Goal: Information Seeking & Learning: Compare options

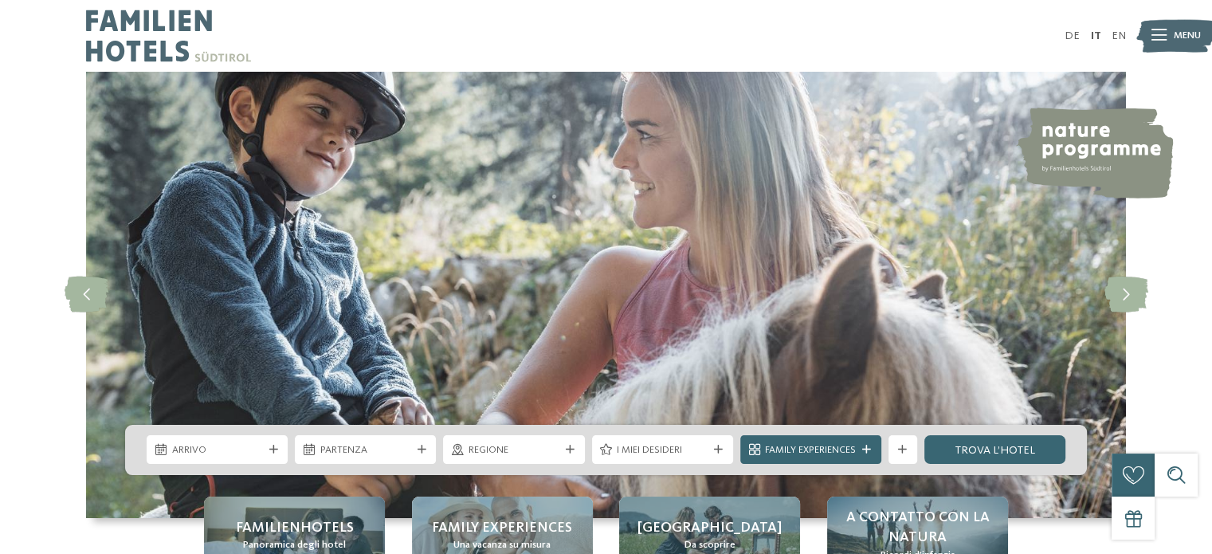
click at [1187, 44] on div "Menu" at bounding box center [1187, 36] width 27 height 36
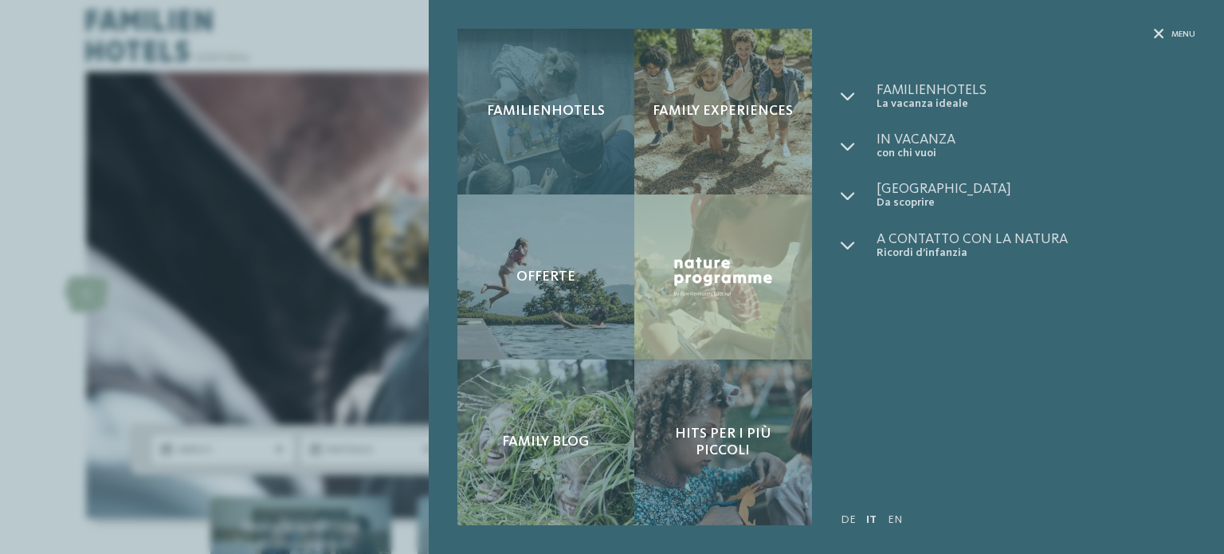
click at [513, 107] on span "Familienhotels" at bounding box center [546, 112] width 118 height 18
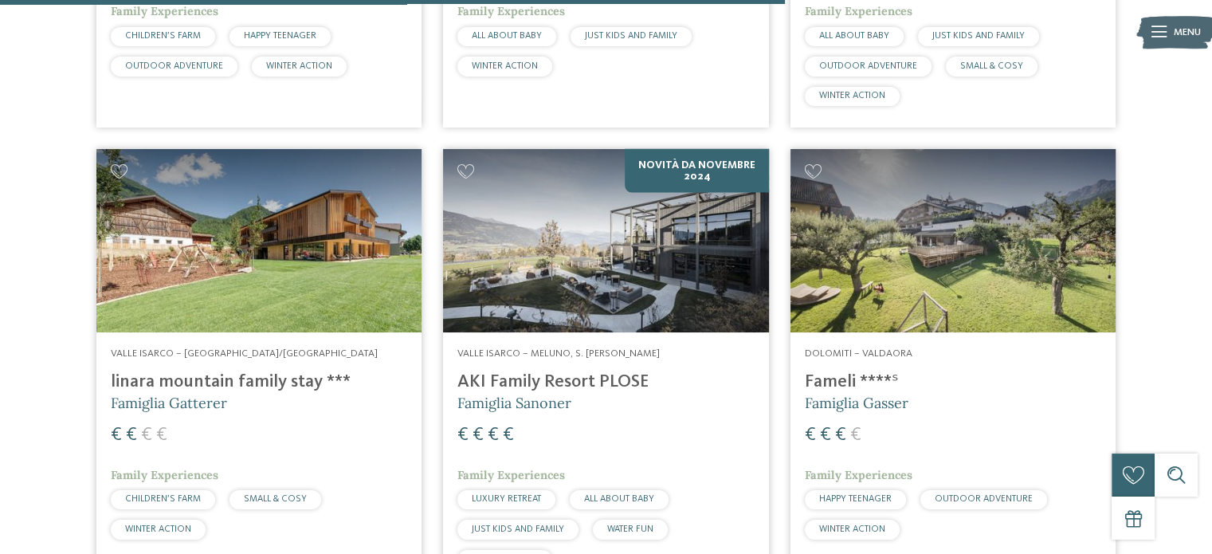
scroll to position [3188, 0]
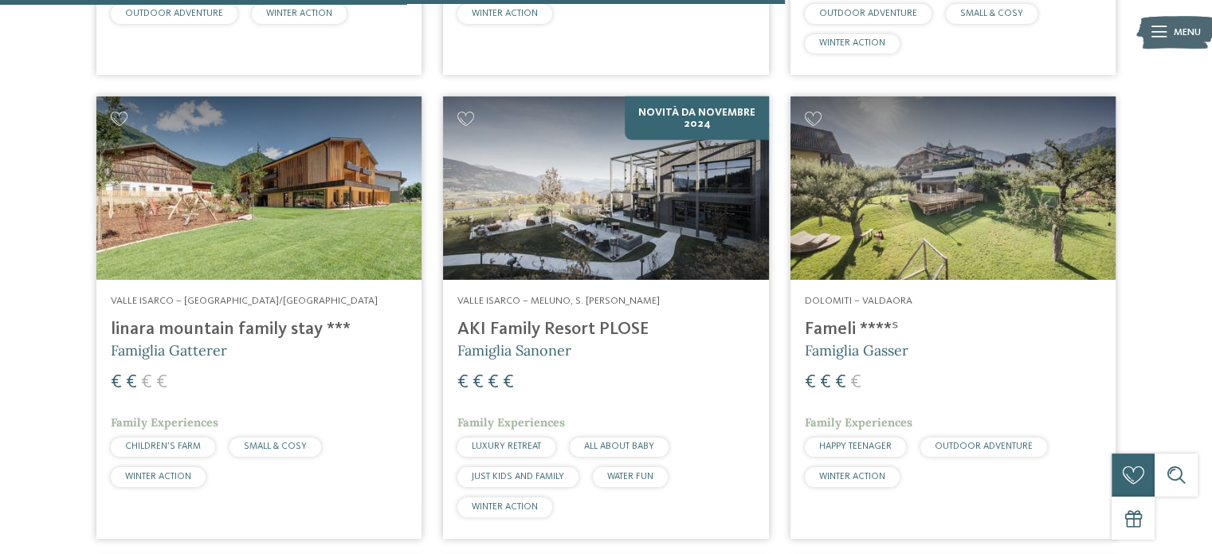
click at [939, 210] on img at bounding box center [953, 187] width 325 height 183
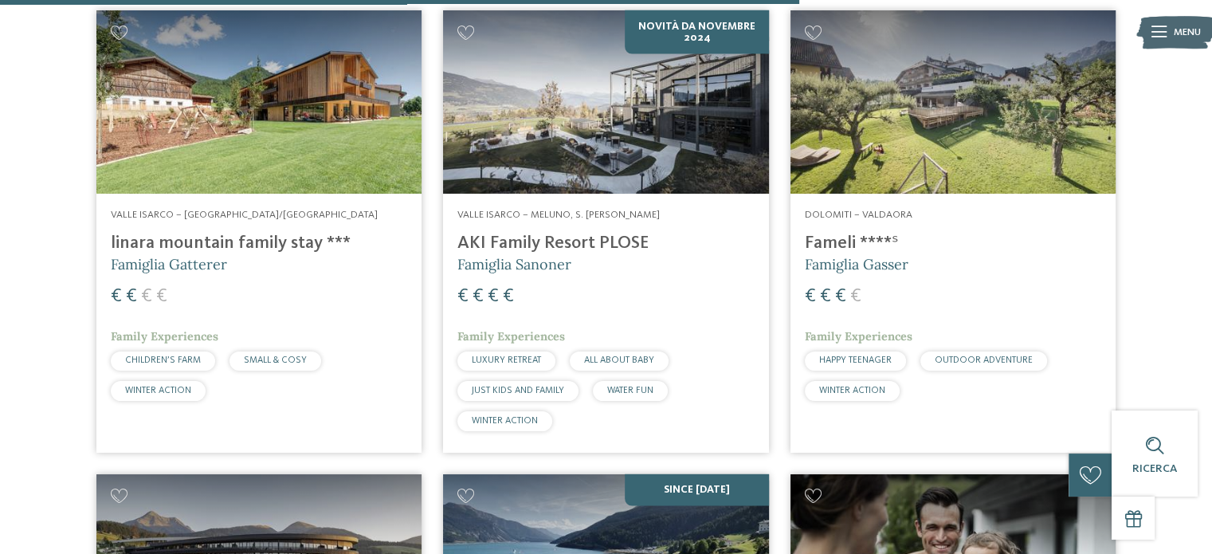
scroll to position [3268, 0]
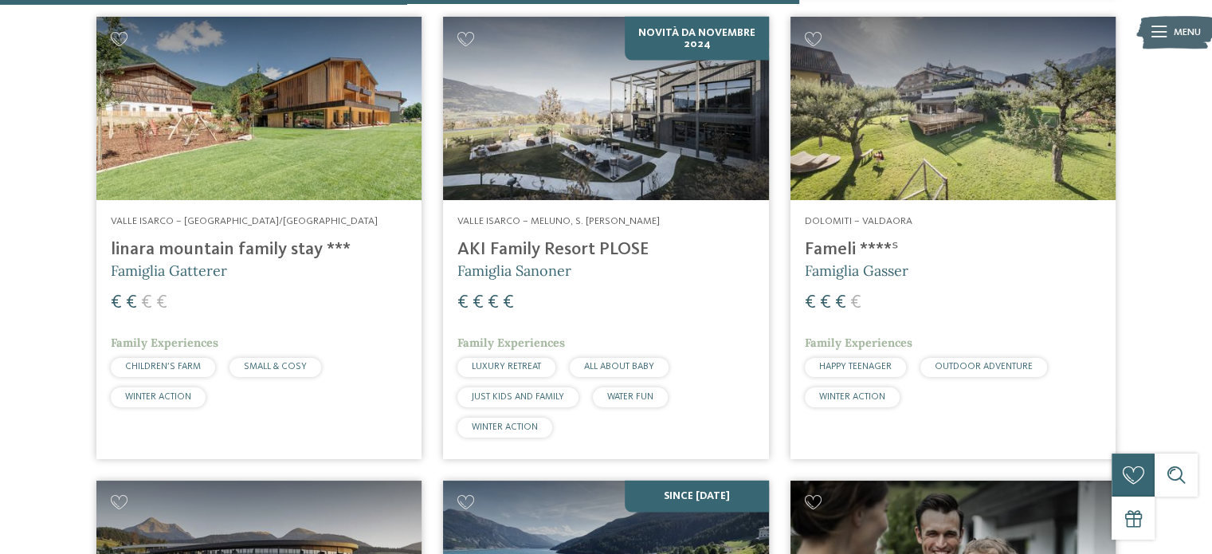
click at [308, 163] on img at bounding box center [258, 108] width 325 height 183
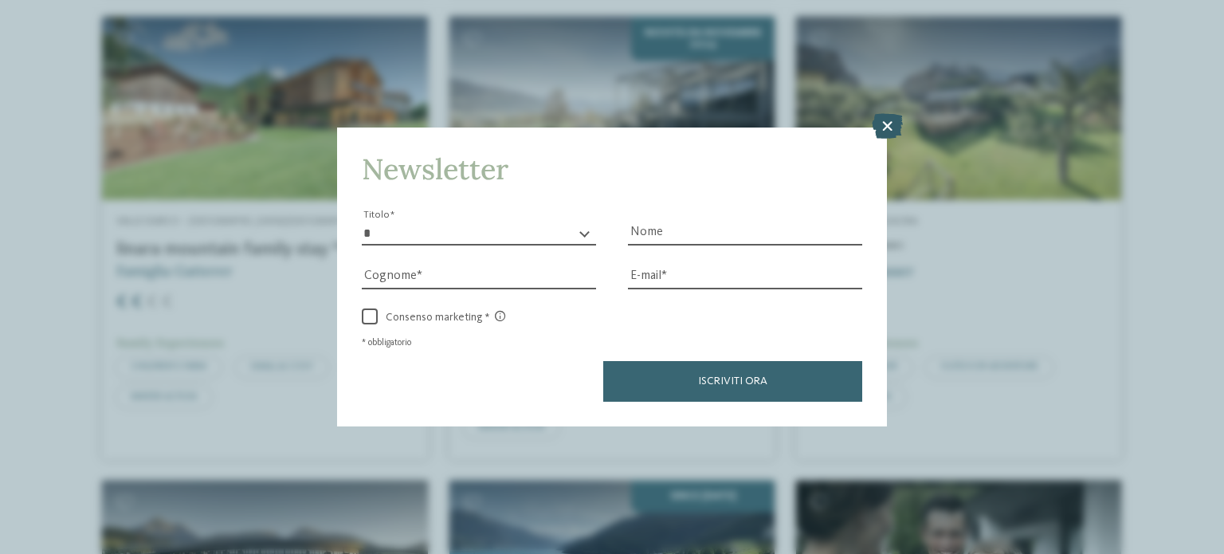
click at [879, 129] on icon at bounding box center [887, 126] width 31 height 26
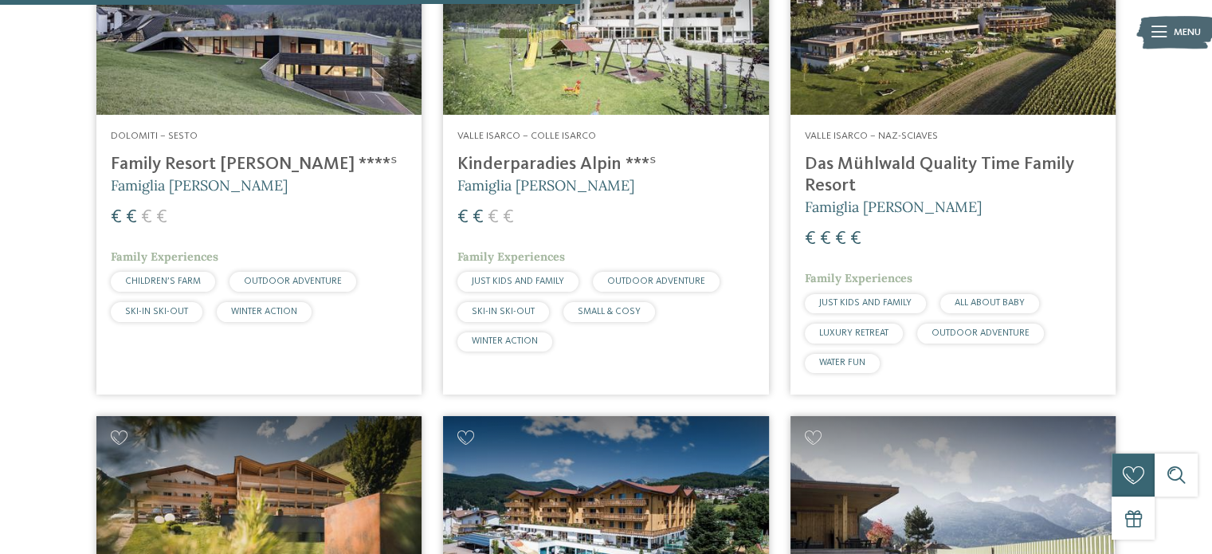
scroll to position [2311, 0]
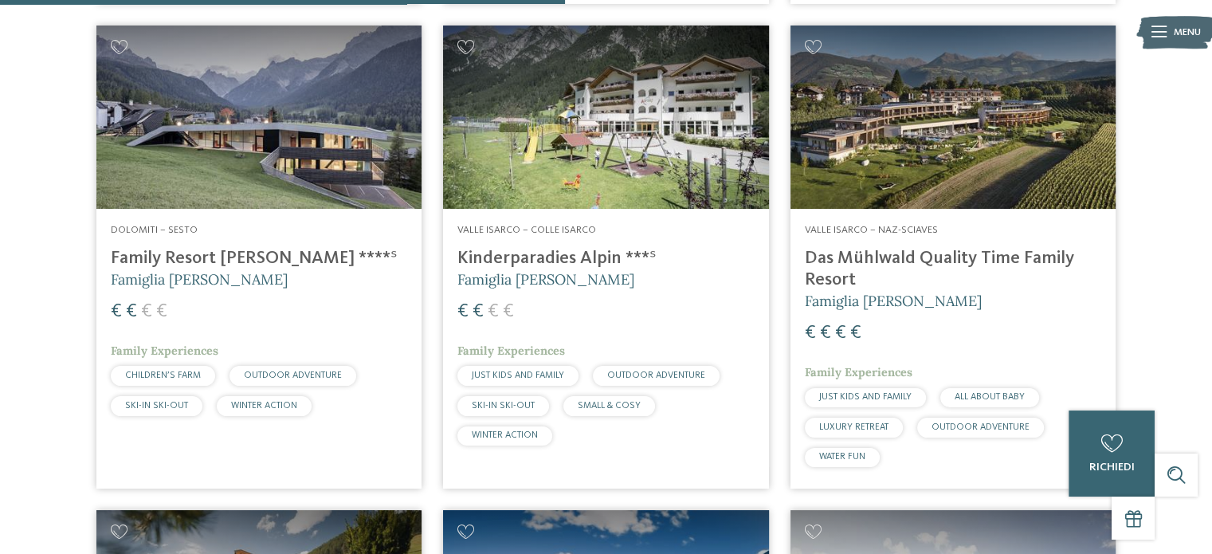
click at [281, 209] on img at bounding box center [258, 117] width 325 height 183
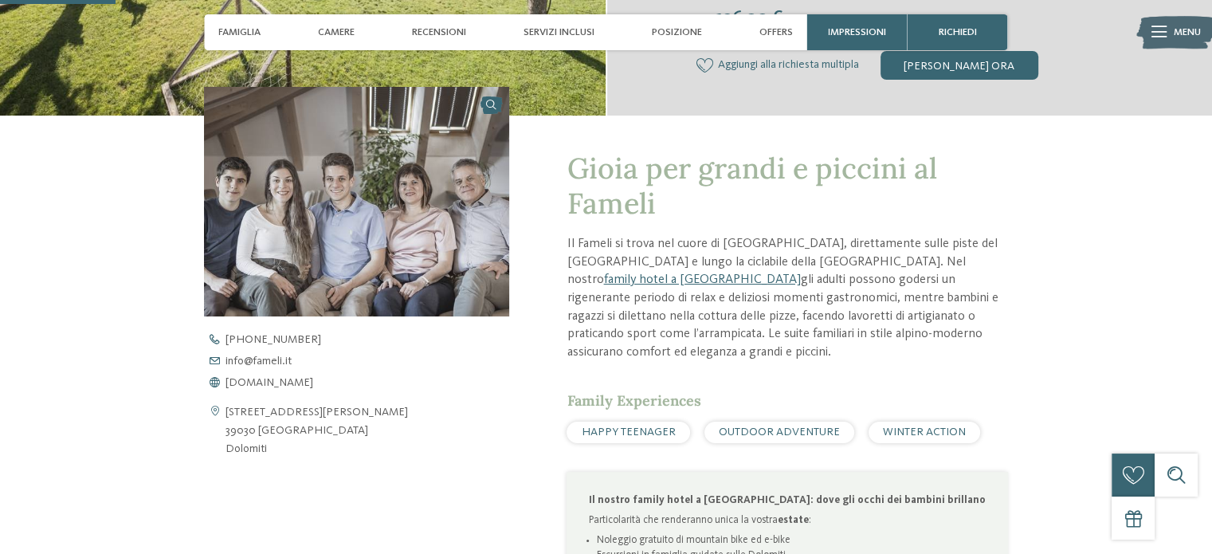
scroll to position [478, 0]
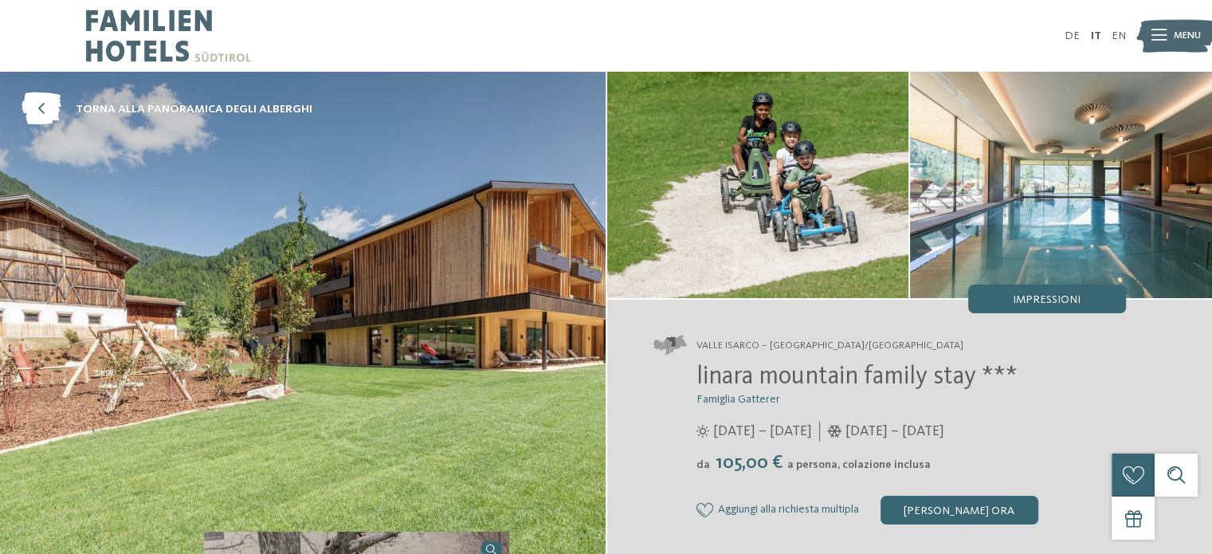
click at [732, 196] on img at bounding box center [758, 185] width 302 height 226
click at [1053, 158] on img at bounding box center [1061, 185] width 302 height 226
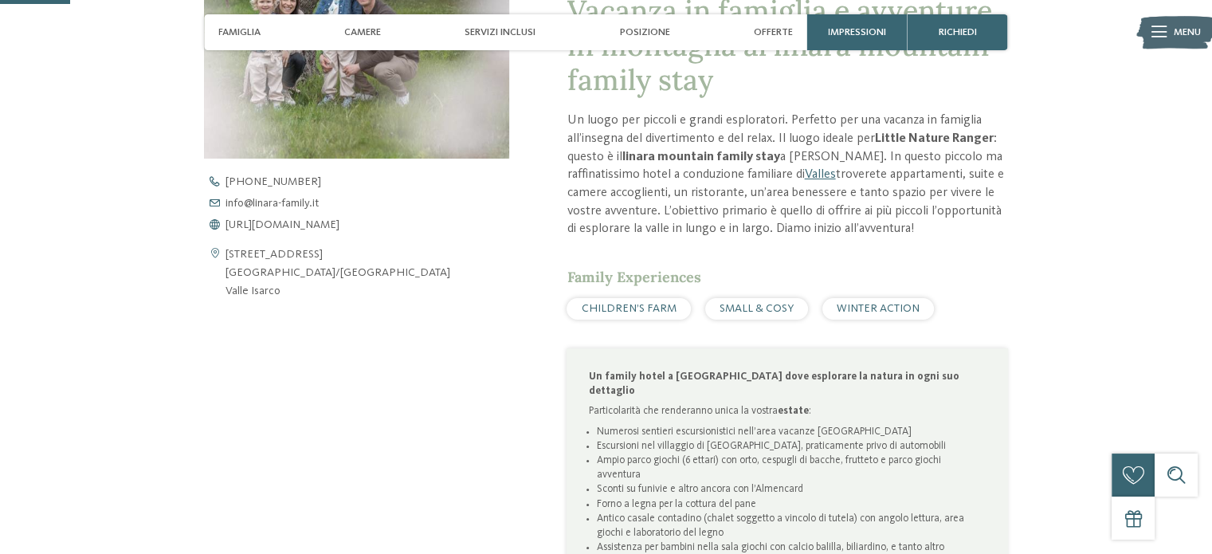
scroll to position [638, 0]
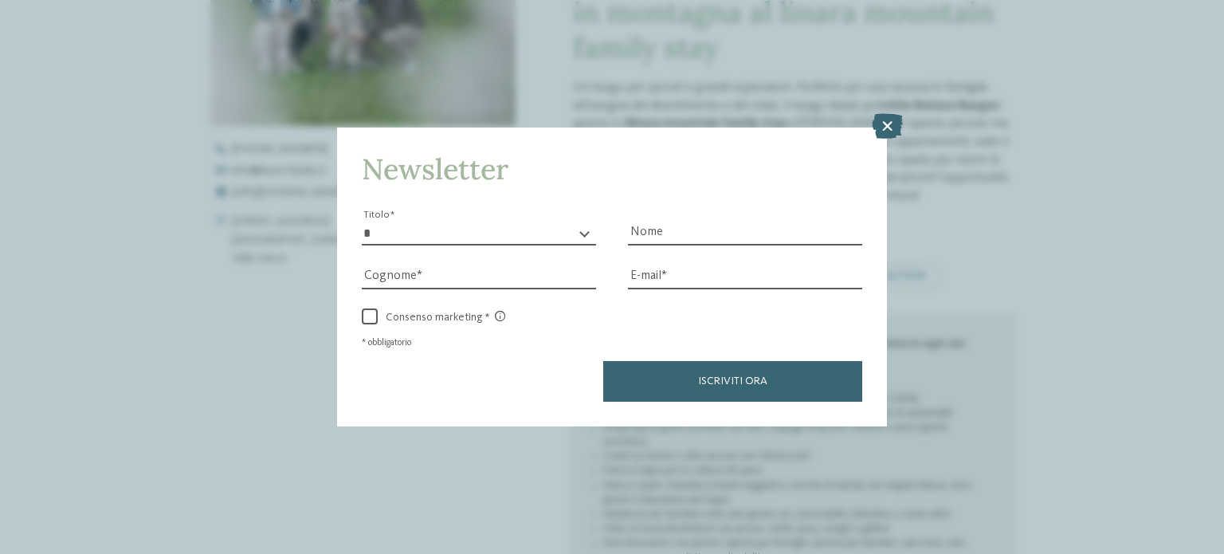
drag, startPoint x: 878, startPoint y: 124, endPoint x: 816, endPoint y: 130, distance: 61.6
click at [878, 124] on icon at bounding box center [887, 126] width 31 height 26
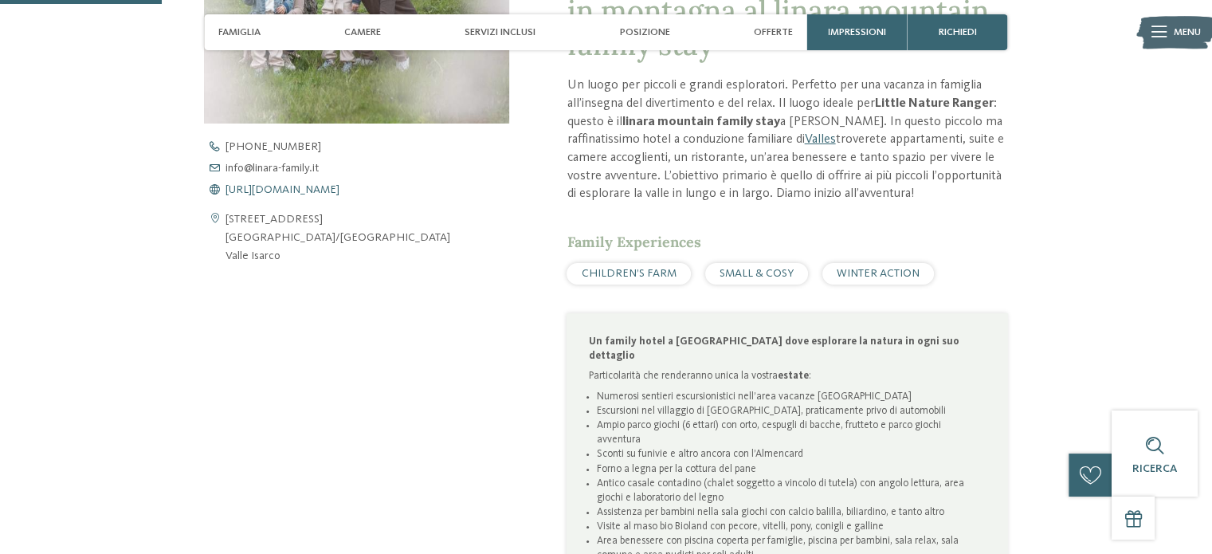
click at [338, 186] on span "https://www.linara-family.it/it" at bounding box center [283, 189] width 114 height 11
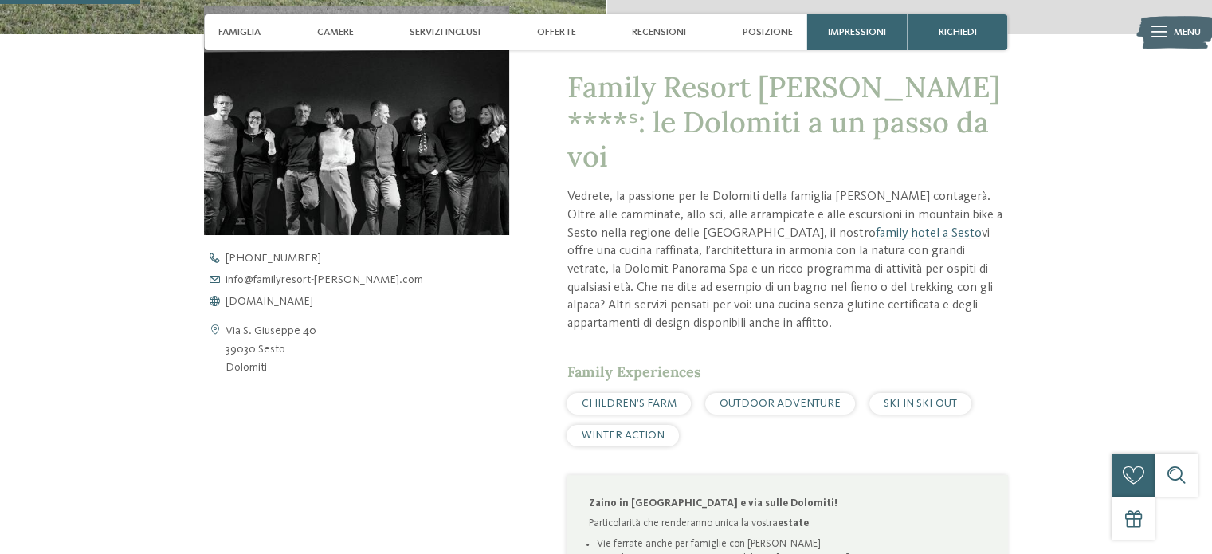
scroll to position [638, 0]
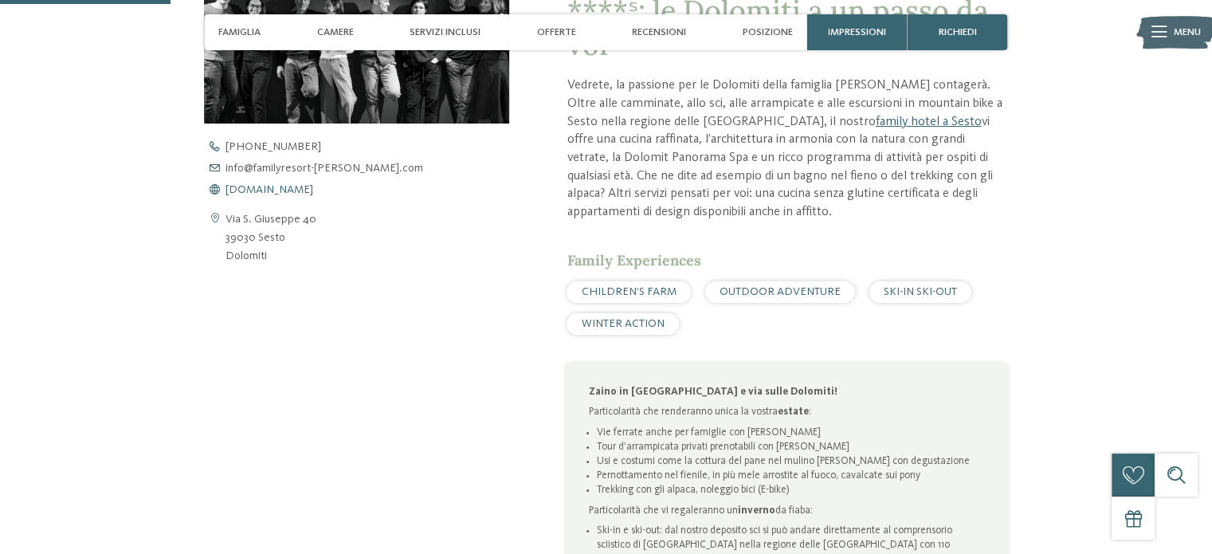
click at [292, 191] on span "www.familyresort-rainer.com" at bounding box center [270, 189] width 88 height 11
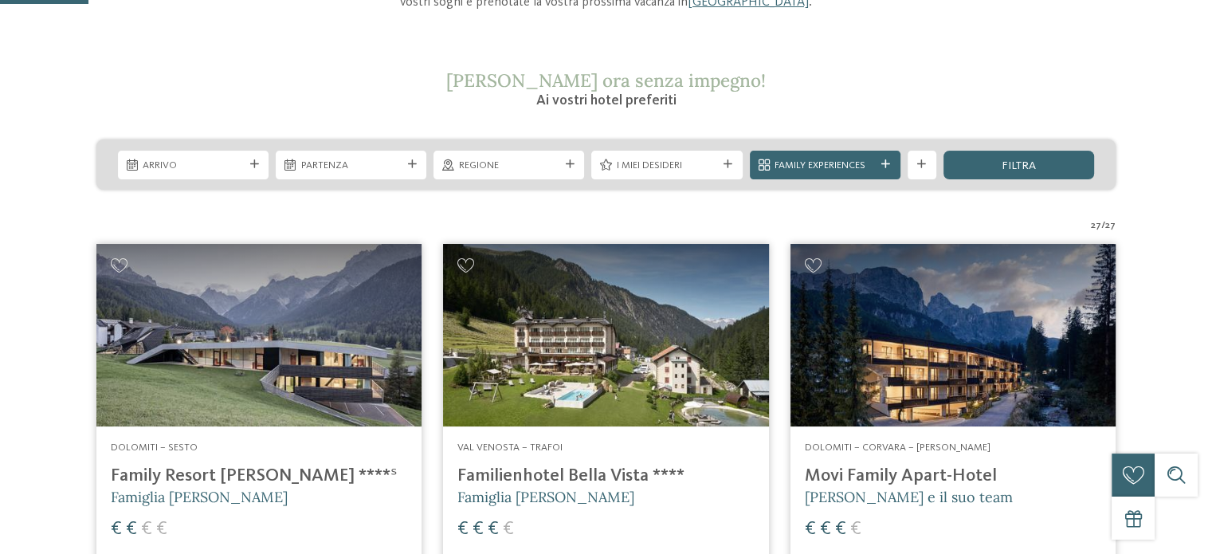
scroll to position [399, 0]
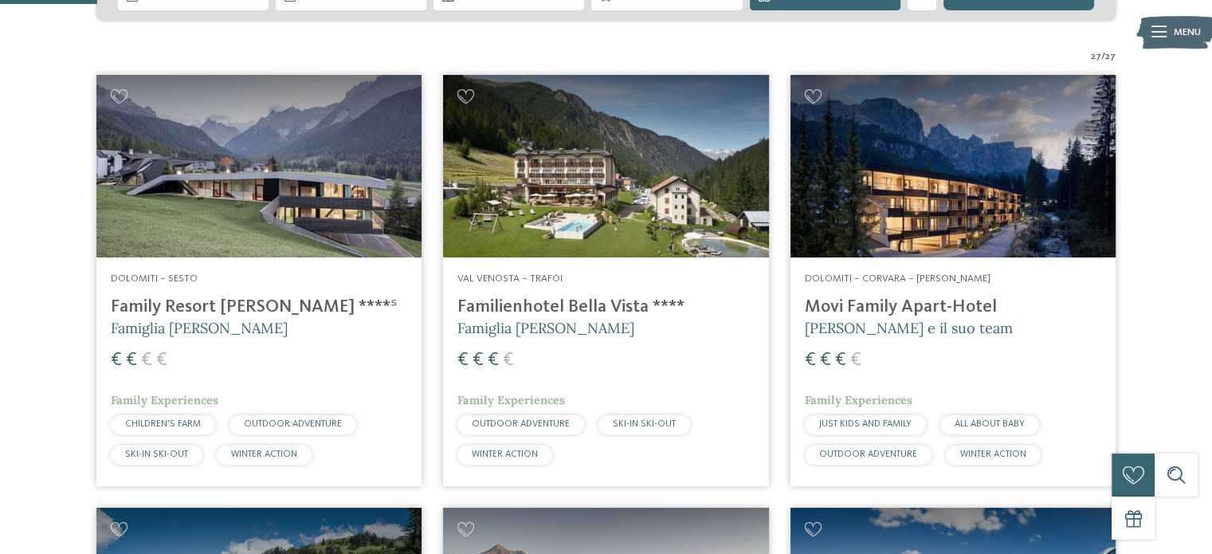
click at [591, 310] on h4 "Familienhotel Bella Vista ****" at bounding box center [606, 308] width 297 height 22
click at [546, 299] on h4 "Familienhotel Bella Vista ****" at bounding box center [606, 308] width 297 height 22
click at [609, 185] on img at bounding box center [605, 166] width 325 height 183
click at [924, 305] on h4 "Movi Family Apart-Hotel" at bounding box center [953, 308] width 297 height 22
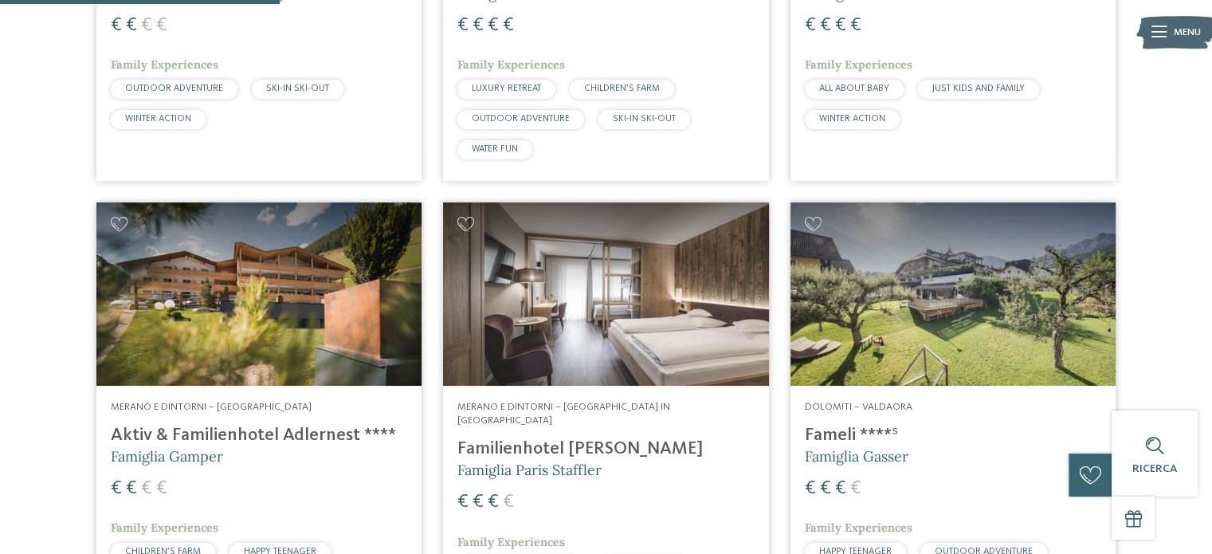
scroll to position [1196, 0]
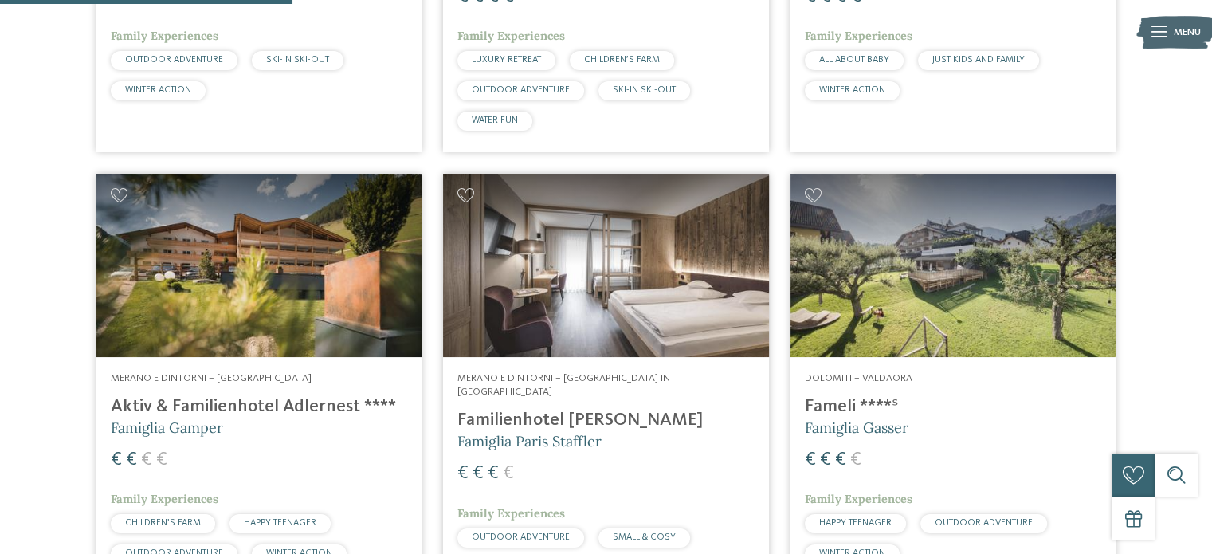
click at [236, 326] on img at bounding box center [258, 265] width 325 height 183
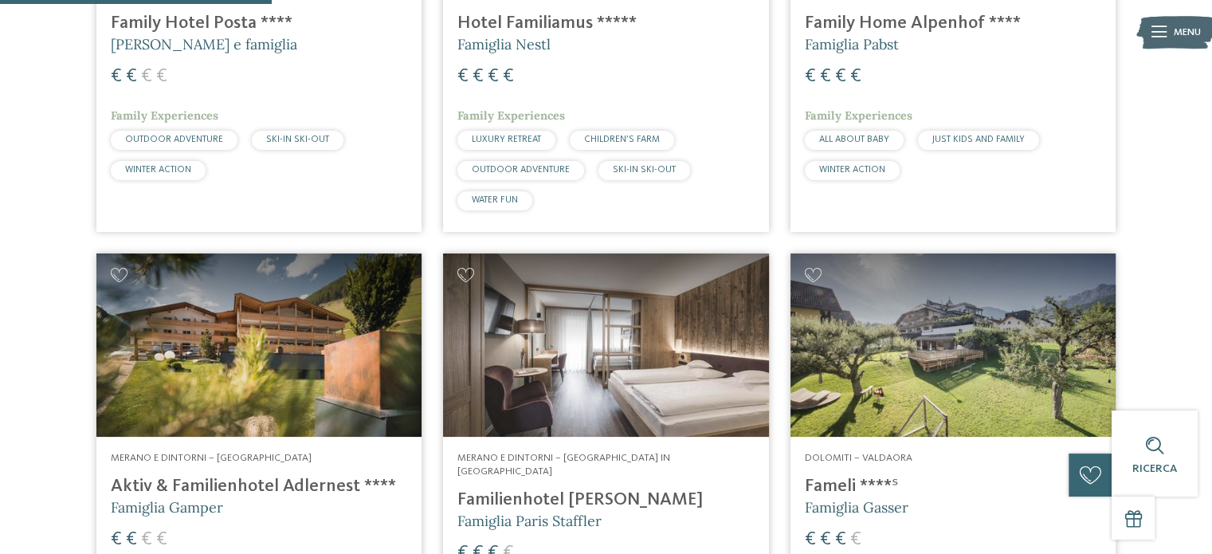
scroll to position [956, 0]
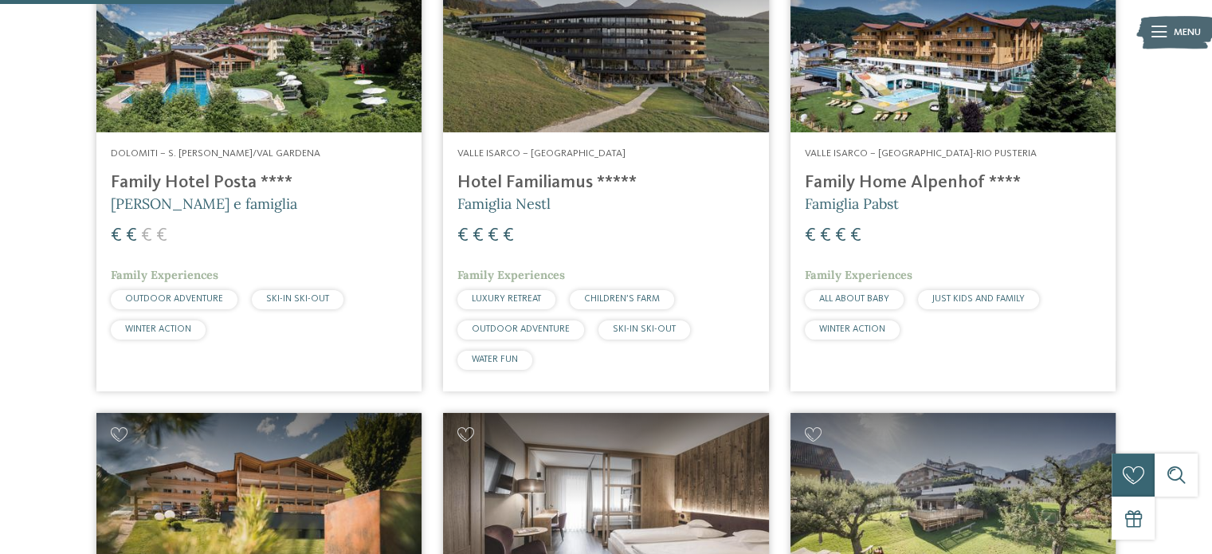
click at [904, 187] on h4 "Family Home Alpenhof ****" at bounding box center [953, 183] width 297 height 22
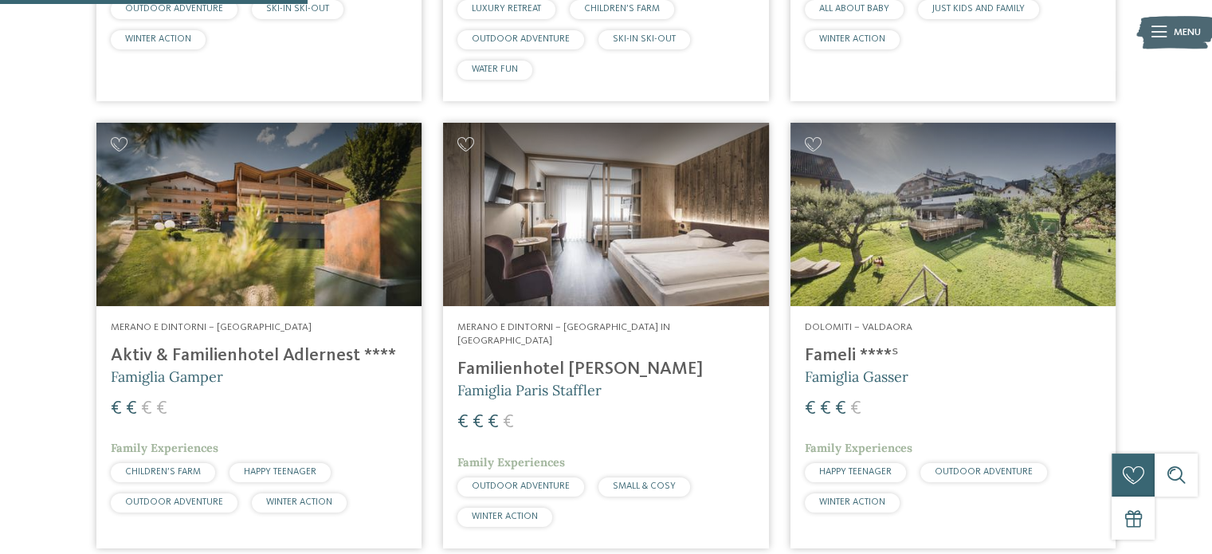
scroll to position [1275, 0]
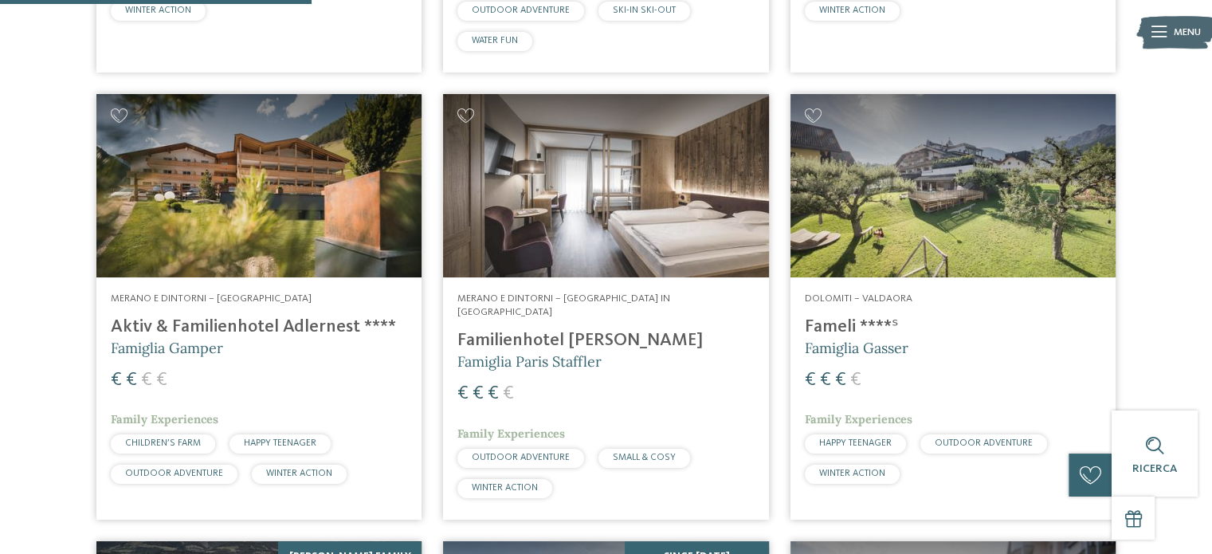
click at [607, 253] on img at bounding box center [605, 185] width 325 height 183
click at [880, 249] on img at bounding box center [953, 185] width 325 height 183
click at [835, 318] on h4 "Fameli ****ˢ" at bounding box center [953, 327] width 297 height 22
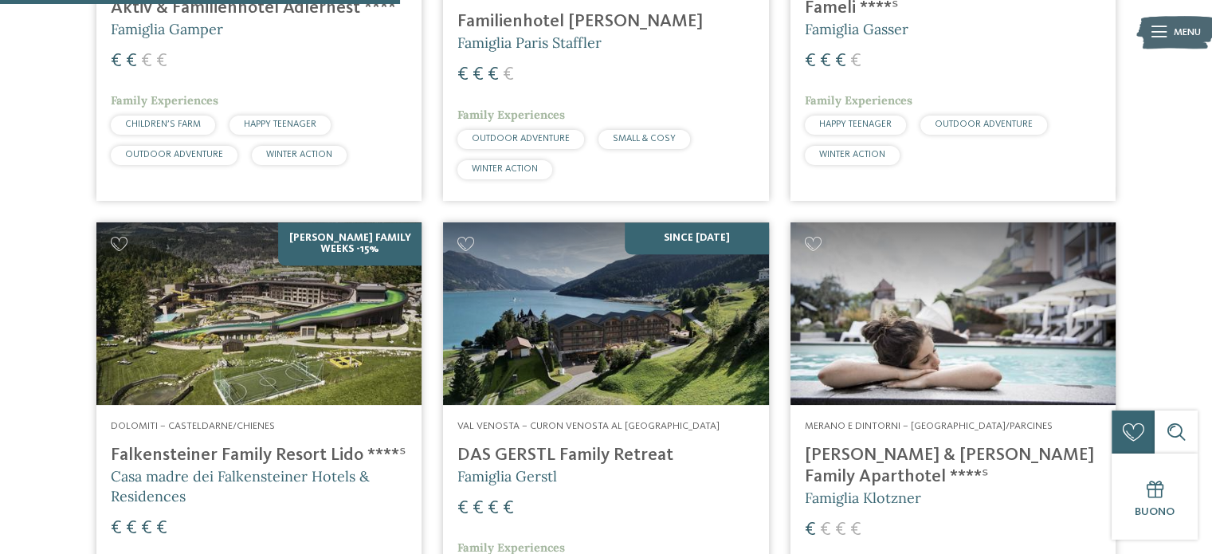
scroll to position [1674, 0]
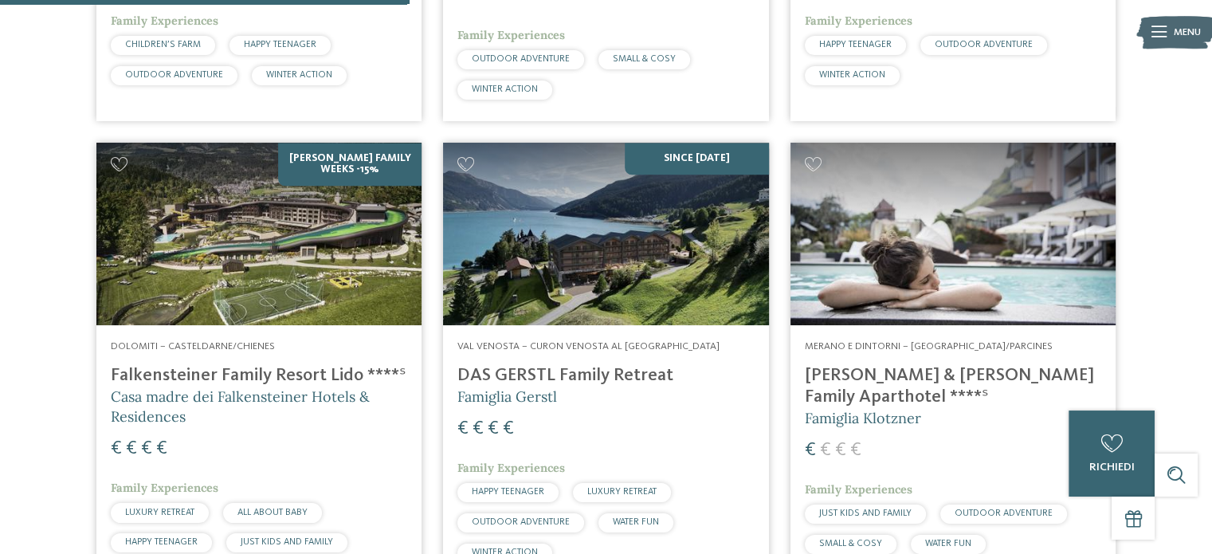
click at [1017, 365] on h4 "Heidi & Edith Family Aparthotel ****ˢ" at bounding box center [953, 386] width 297 height 43
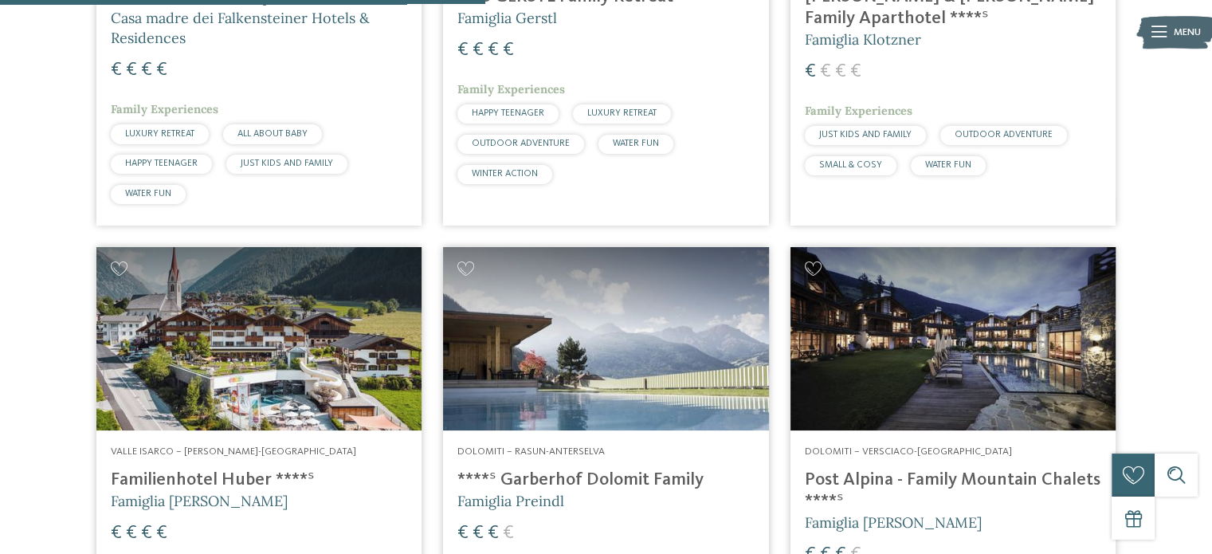
scroll to position [2072, 0]
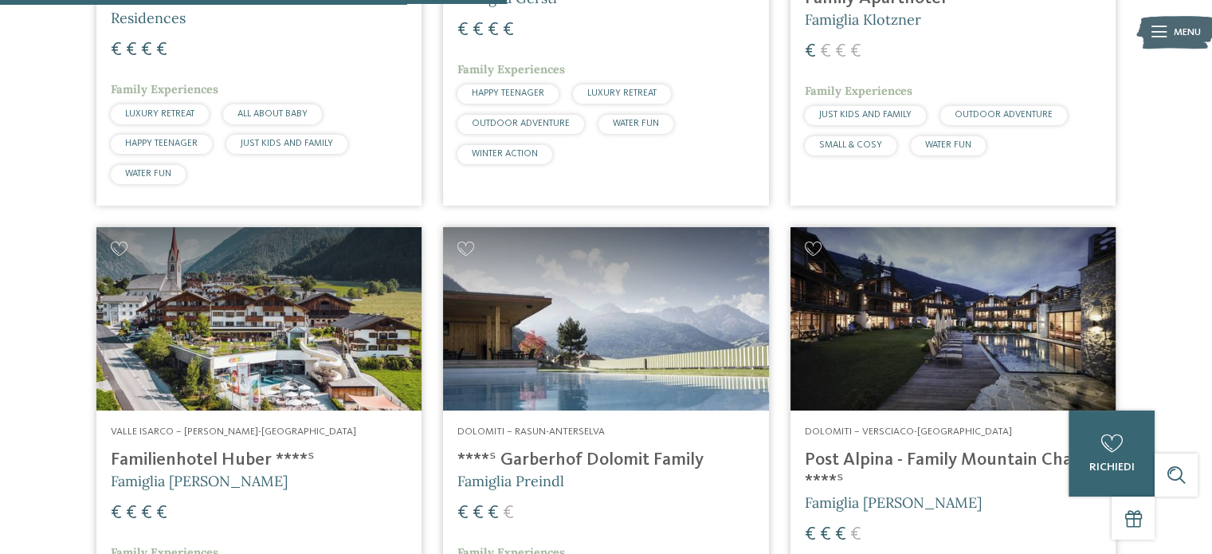
click at [224, 450] on h4 "Familienhotel Huber ****ˢ" at bounding box center [259, 461] width 297 height 22
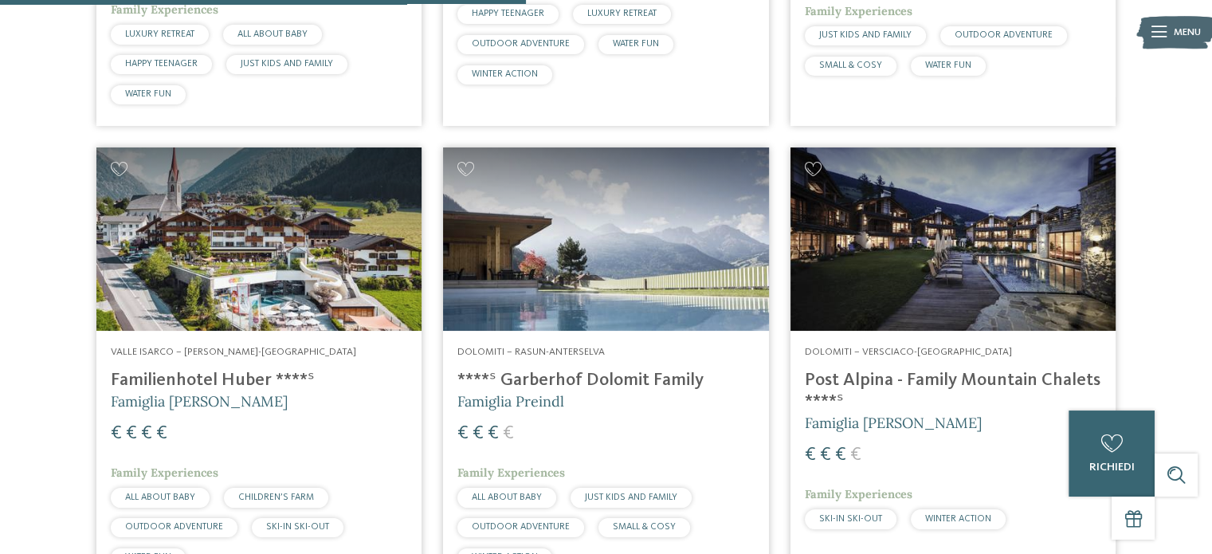
click at [606, 370] on h4 "****ˢ Garberhof Dolomit Family" at bounding box center [606, 381] width 297 height 22
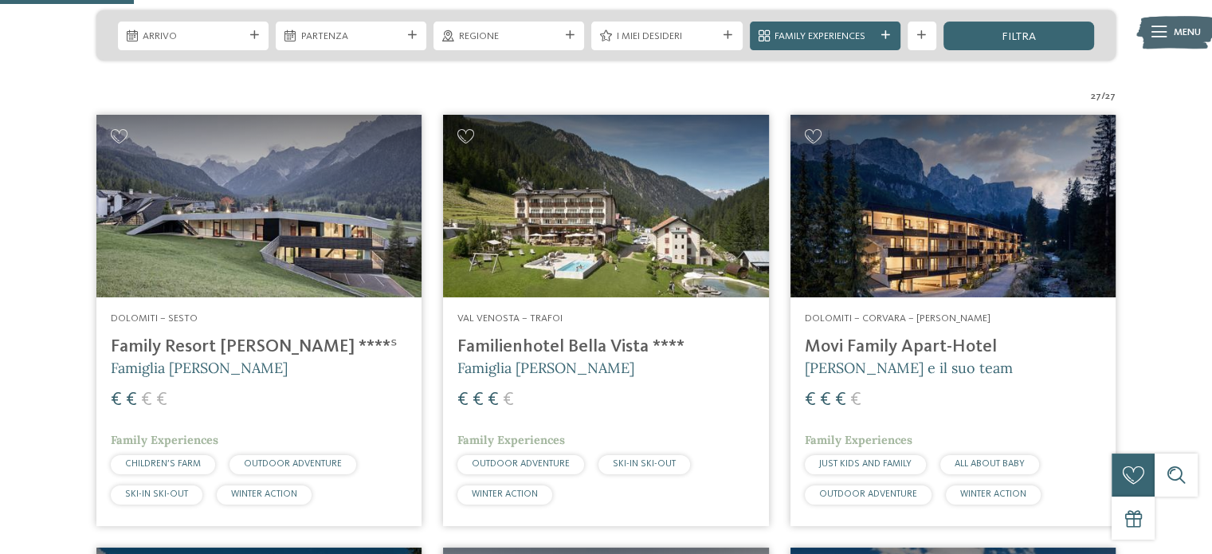
scroll to position [558, 0]
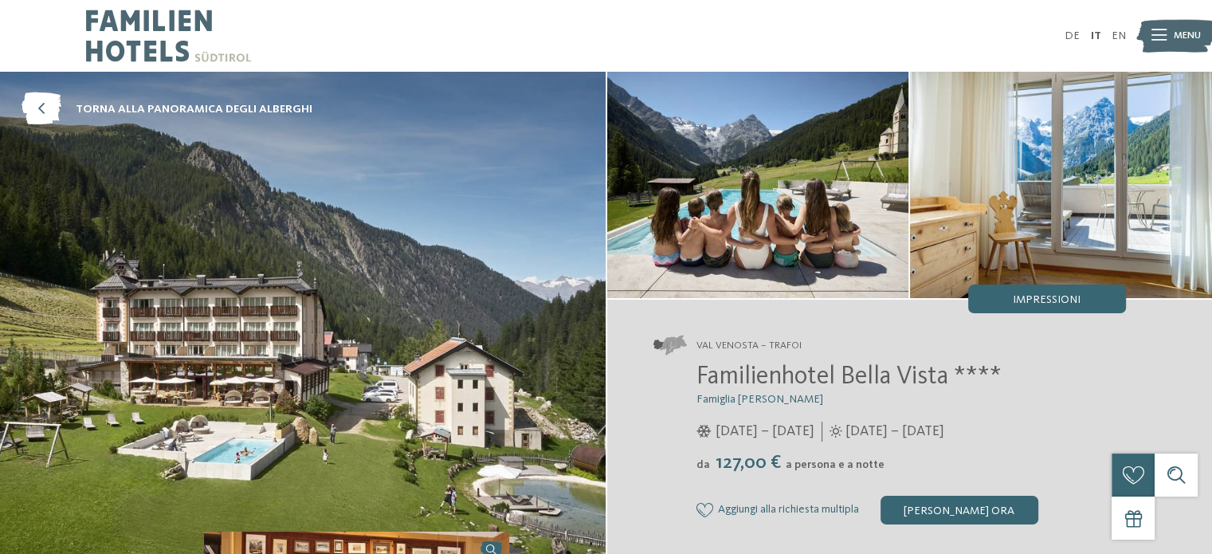
click at [352, 238] on img at bounding box center [303, 316] width 606 height 489
click at [677, 219] on img at bounding box center [758, 185] width 302 height 226
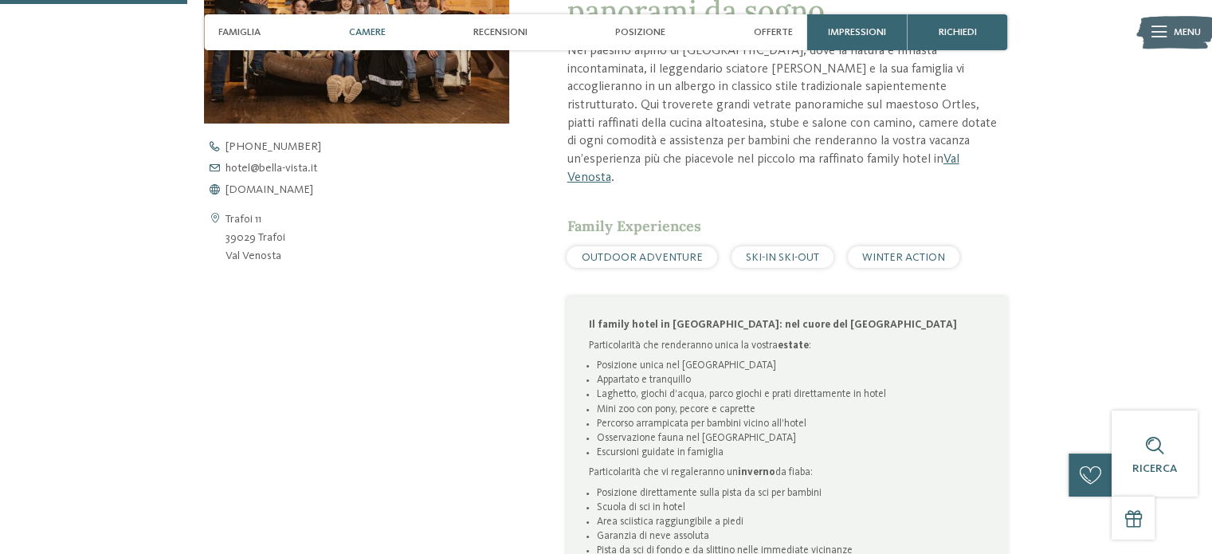
click at [359, 23] on div "Camere" at bounding box center [366, 32] width 51 height 36
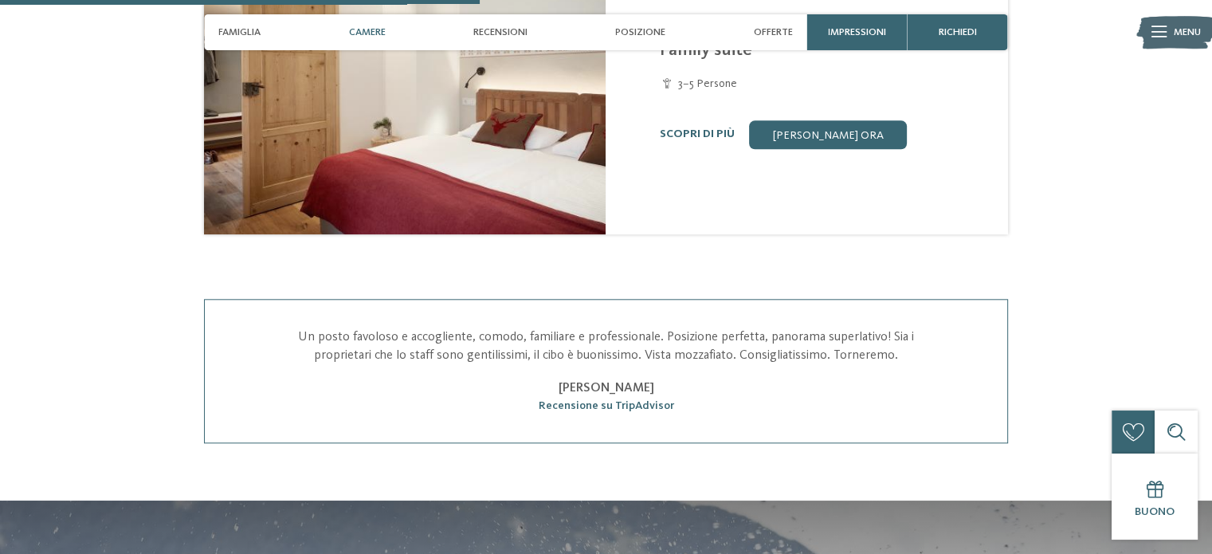
scroll to position [1502, 0]
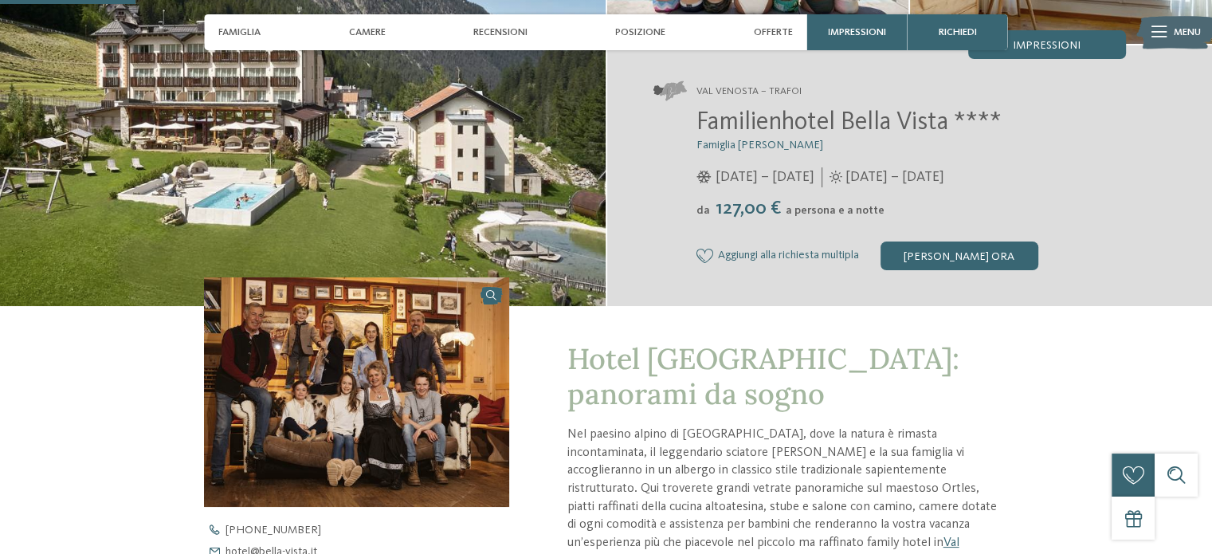
scroll to position [478, 0]
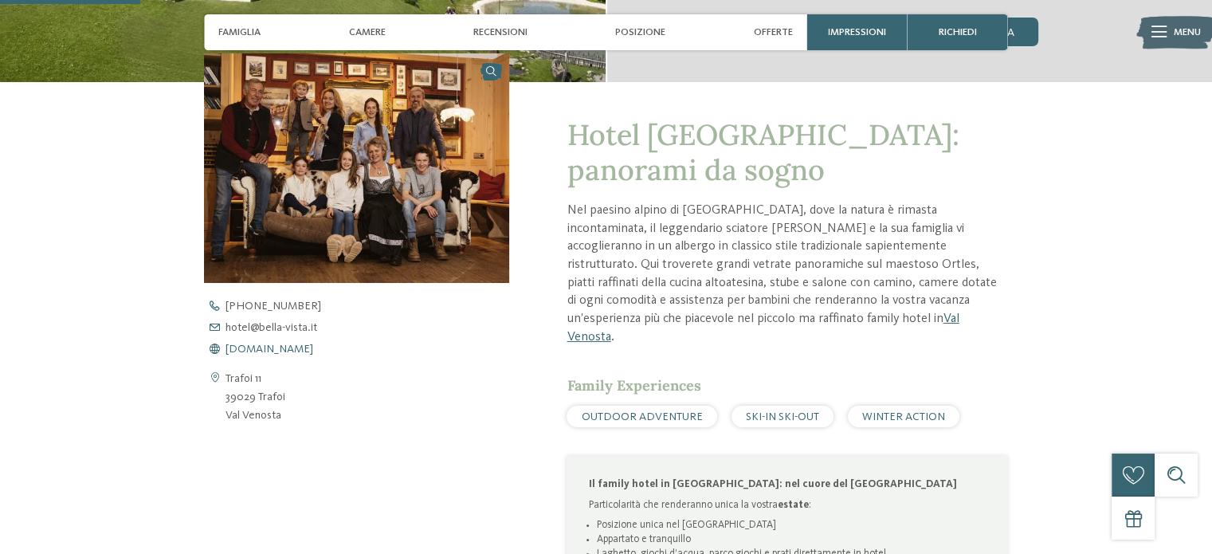
click at [289, 352] on span "[DOMAIN_NAME]" at bounding box center [270, 349] width 88 height 11
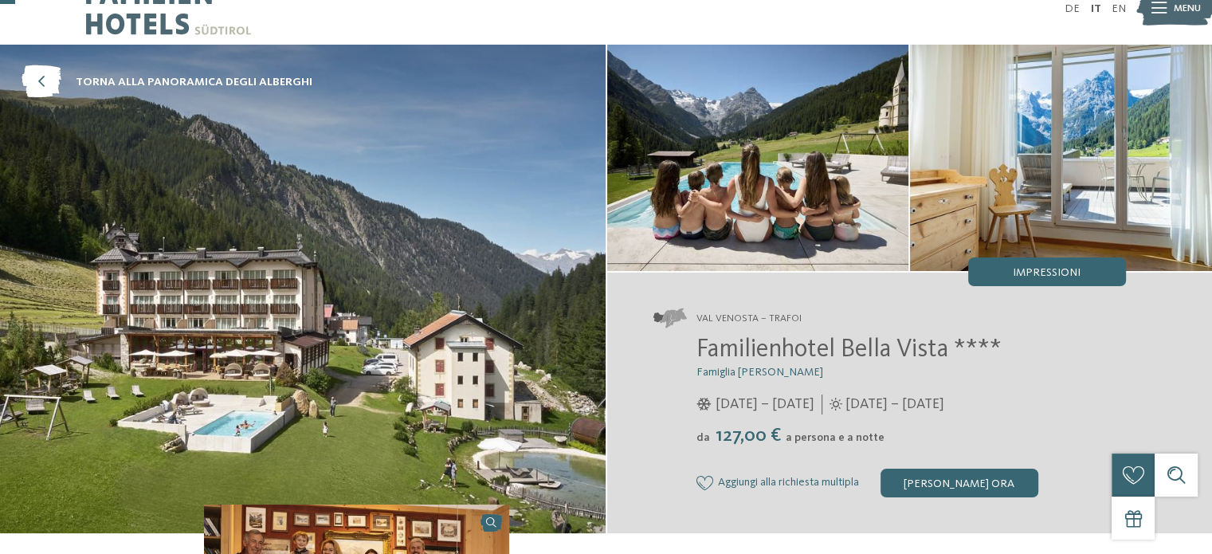
scroll to position [0, 0]
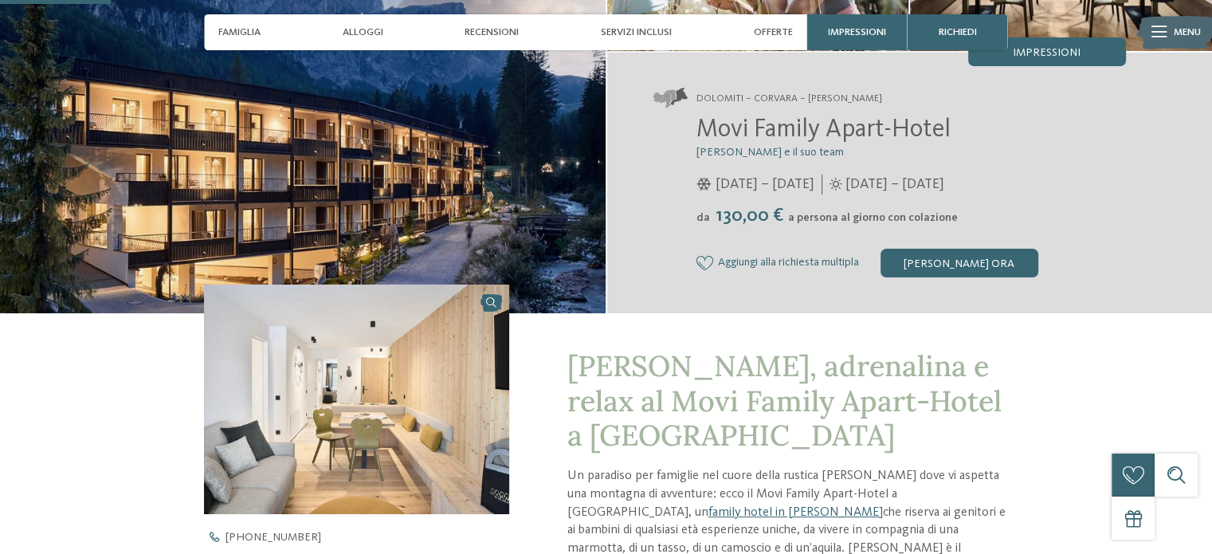
scroll to position [80, 0]
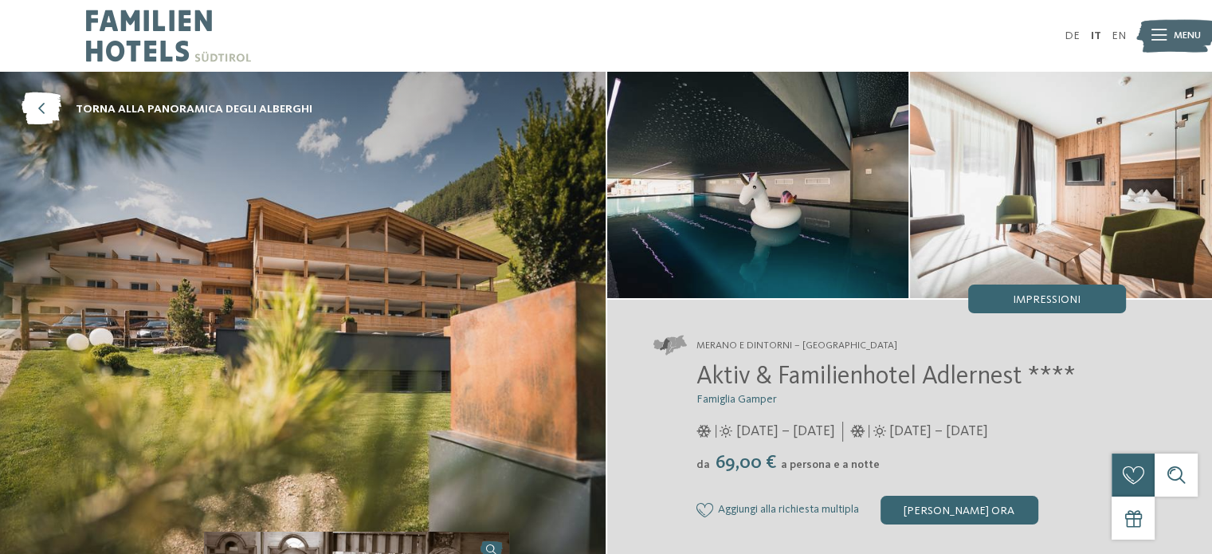
click at [825, 163] on img at bounding box center [758, 185] width 302 height 226
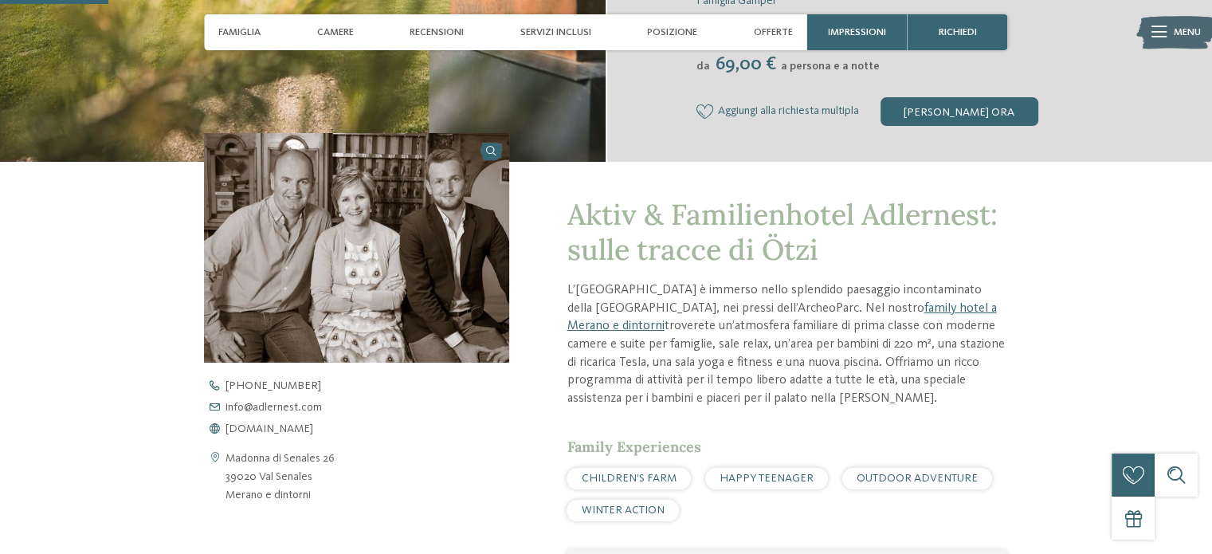
scroll to position [478, 0]
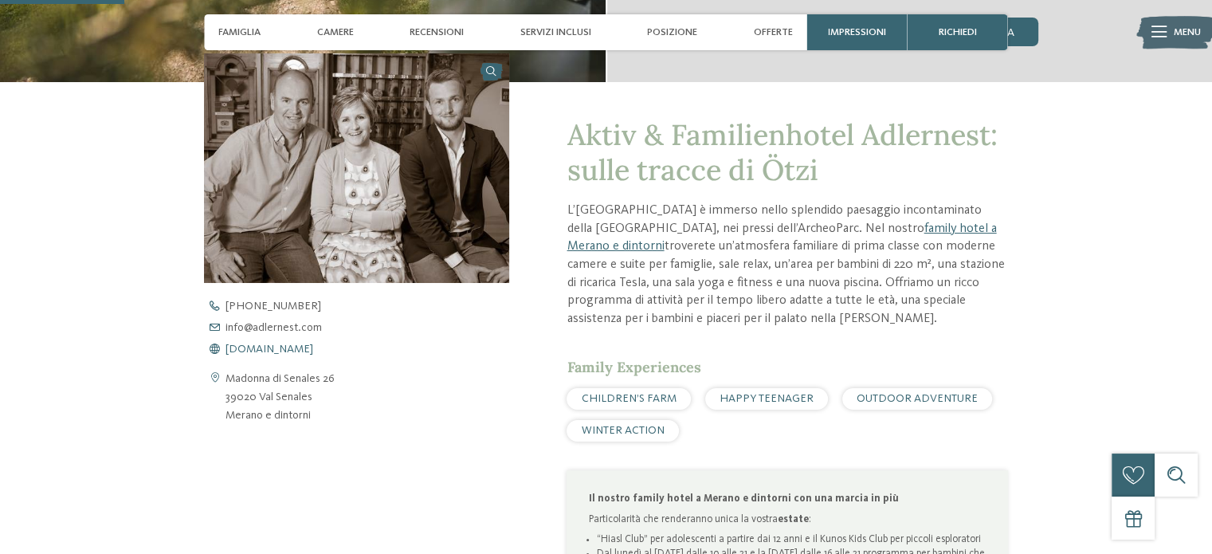
click at [277, 353] on span "www.adlernest.com" at bounding box center [270, 349] width 88 height 11
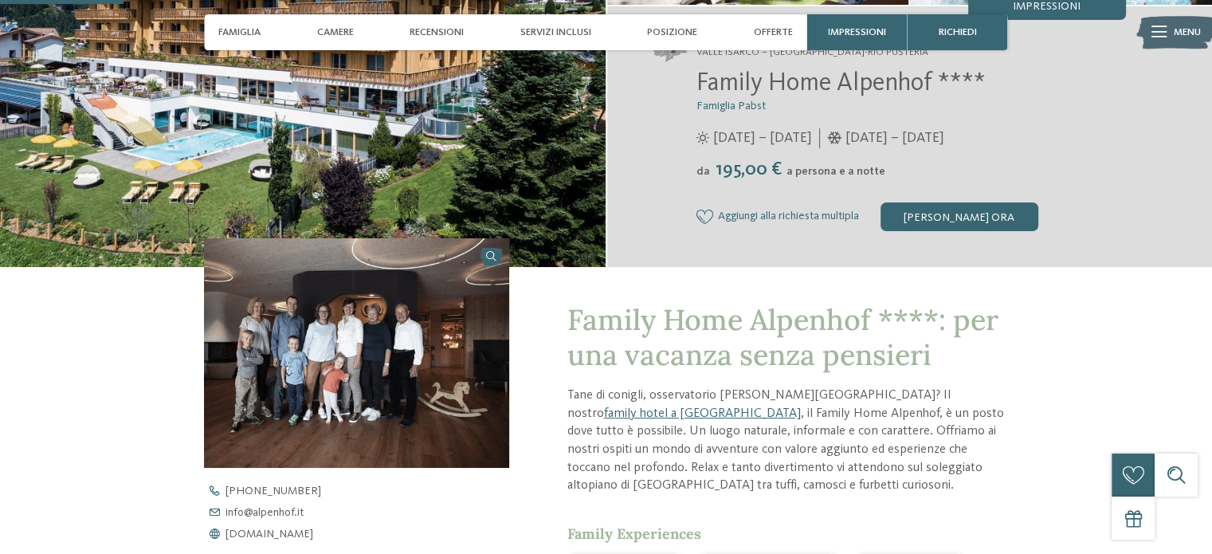
scroll to position [558, 0]
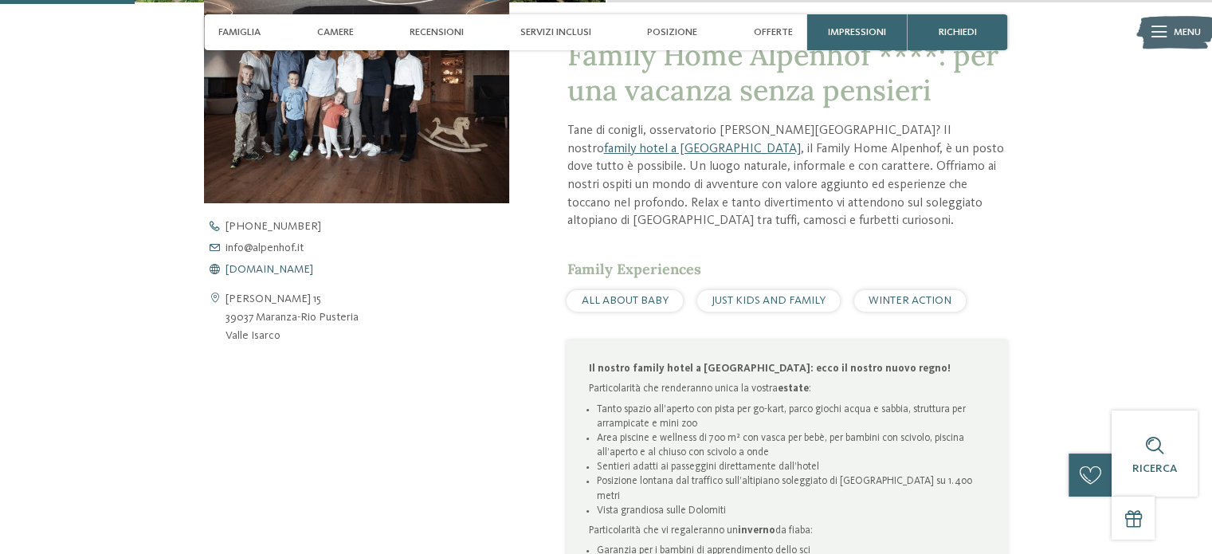
click at [274, 272] on span "www.alpenhof.it" at bounding box center [270, 269] width 88 height 11
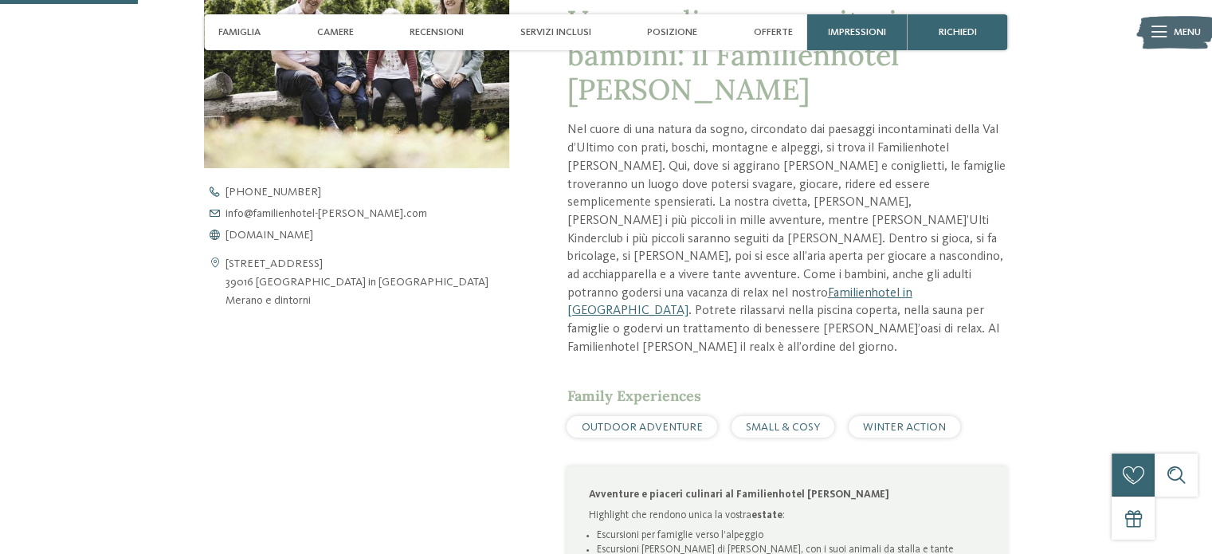
scroll to position [399, 0]
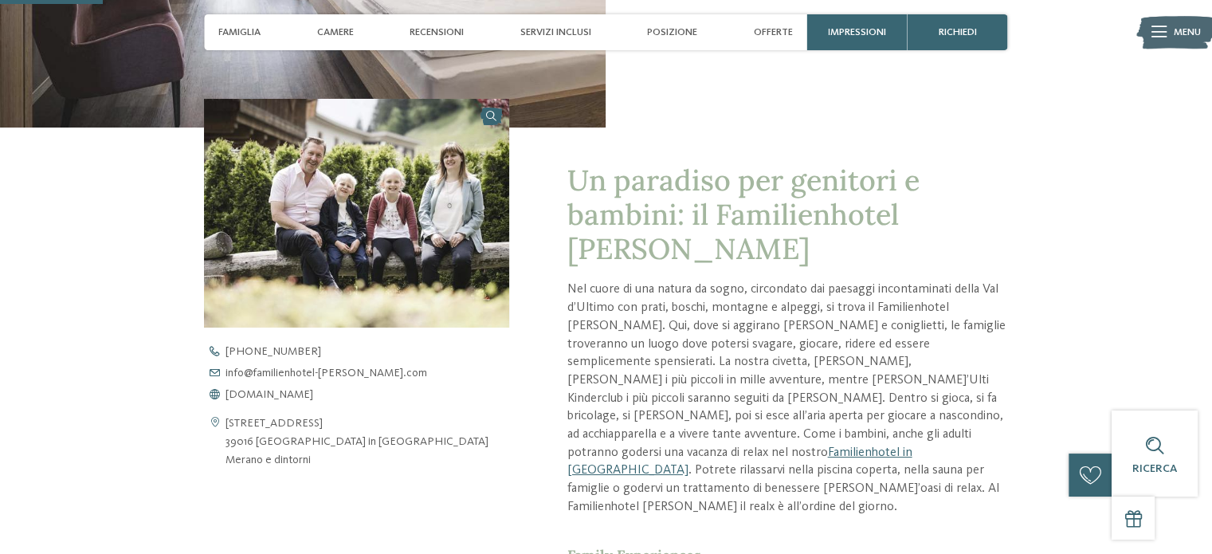
drag, startPoint x: 254, startPoint y: 446, endPoint x: 391, endPoint y: 436, distance: 137.4
click at [391, 436] on div "Via Principale 293 39016 San Valburga in Val d’Ultimo Merano e dintorni" at bounding box center [356, 441] width 305 height 55
copy address "San Valburga in Val d’Ultimo"
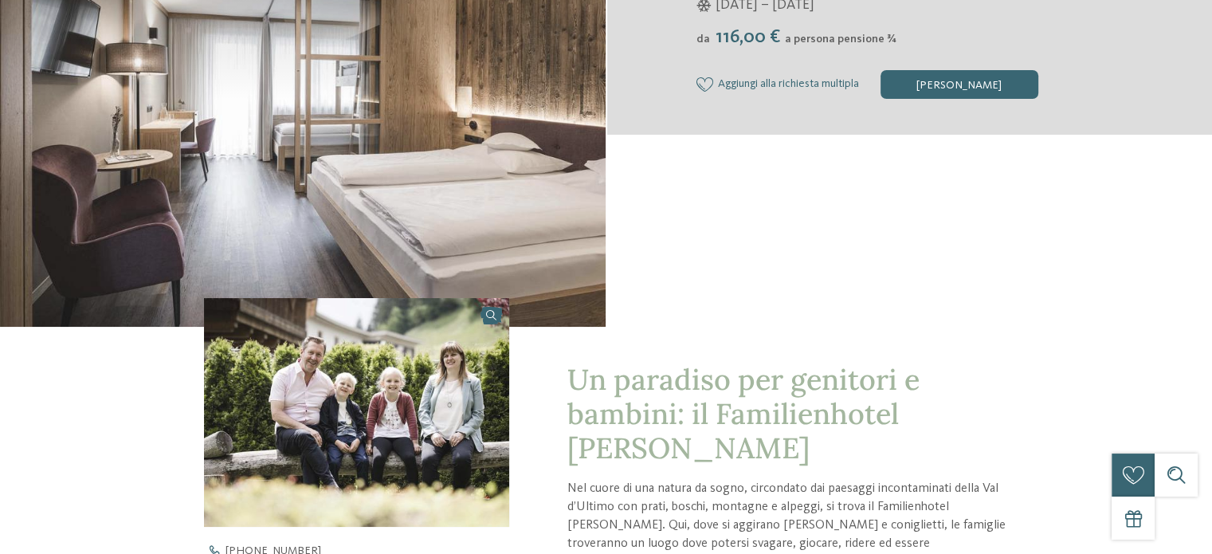
scroll to position [0, 0]
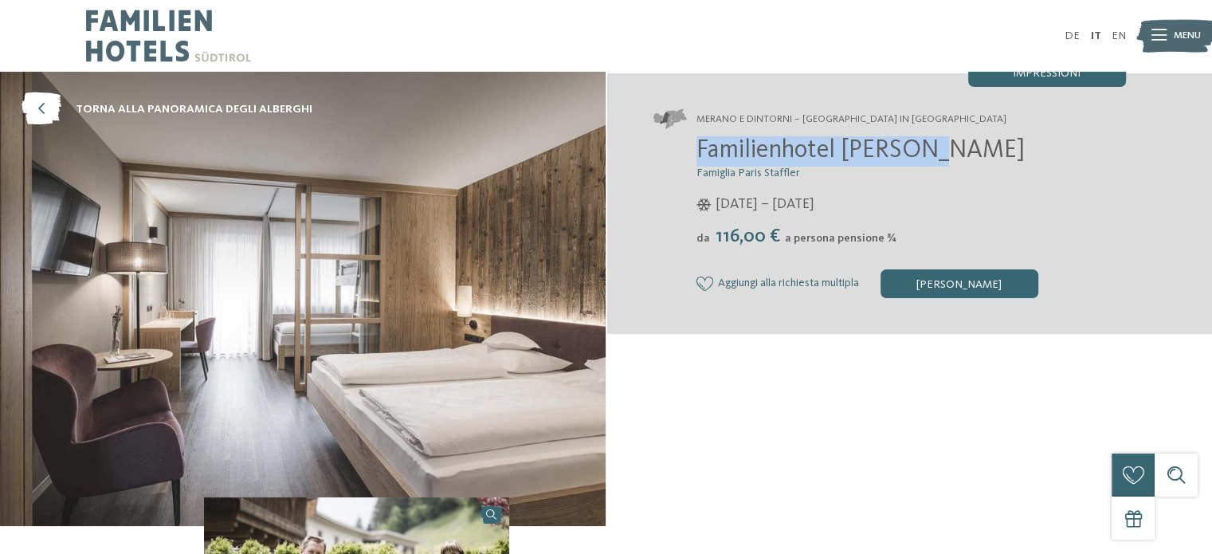
drag, startPoint x: 695, startPoint y: 149, endPoint x: 944, endPoint y: 139, distance: 248.9
click at [944, 139] on div "Familienhotel Viktoria Famiglia Paris Staffler 22/12/2023 – 07/04/2024 da" at bounding box center [890, 217] width 473 height 162
copy span "Familienhotel Viktoria"
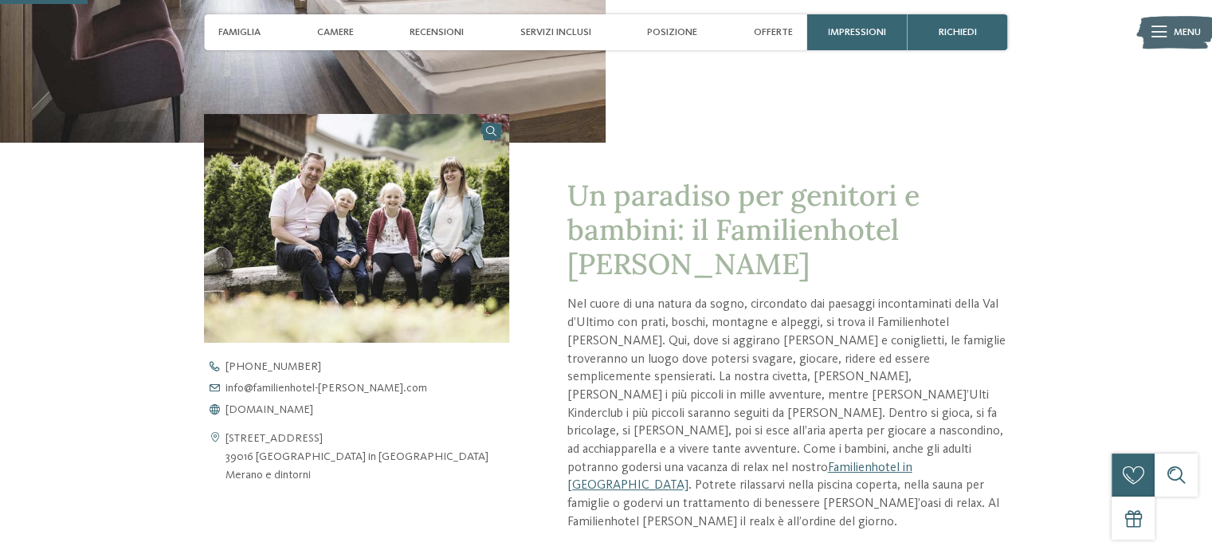
scroll to position [478, 0]
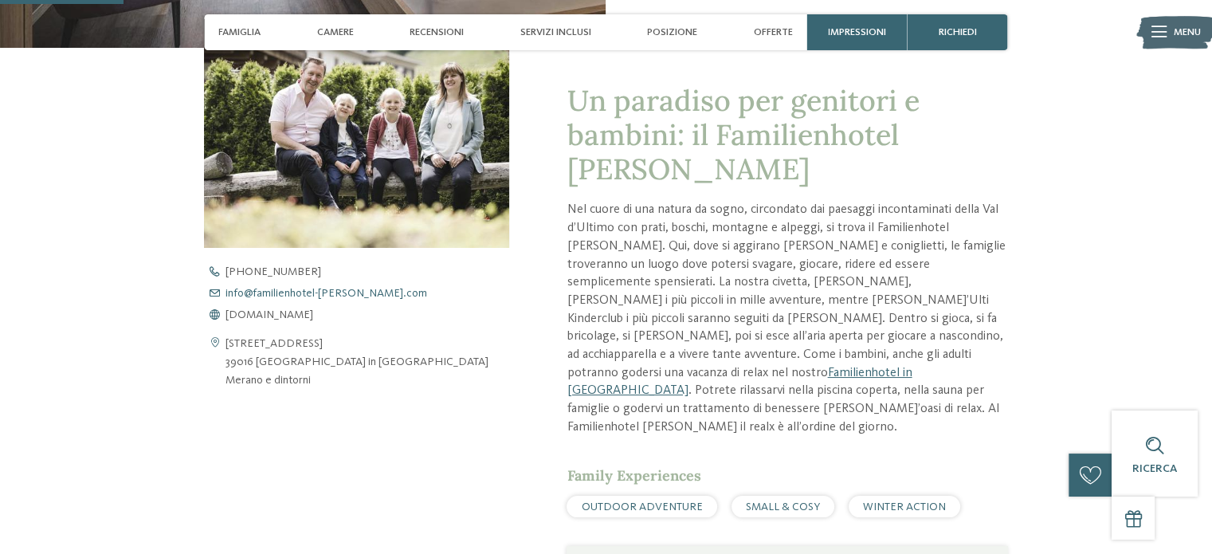
click at [275, 293] on span "info@ no-spam. familienhotel-viktoria. no-spam. com" at bounding box center [327, 293] width 202 height 11
drag, startPoint x: 293, startPoint y: 291, endPoint x: 269, endPoint y: 293, distance: 24.8
click at [269, 293] on span "info@ no-spam. familienhotel-viktoria. no-spam. com" at bounding box center [327, 293] width 202 height 11
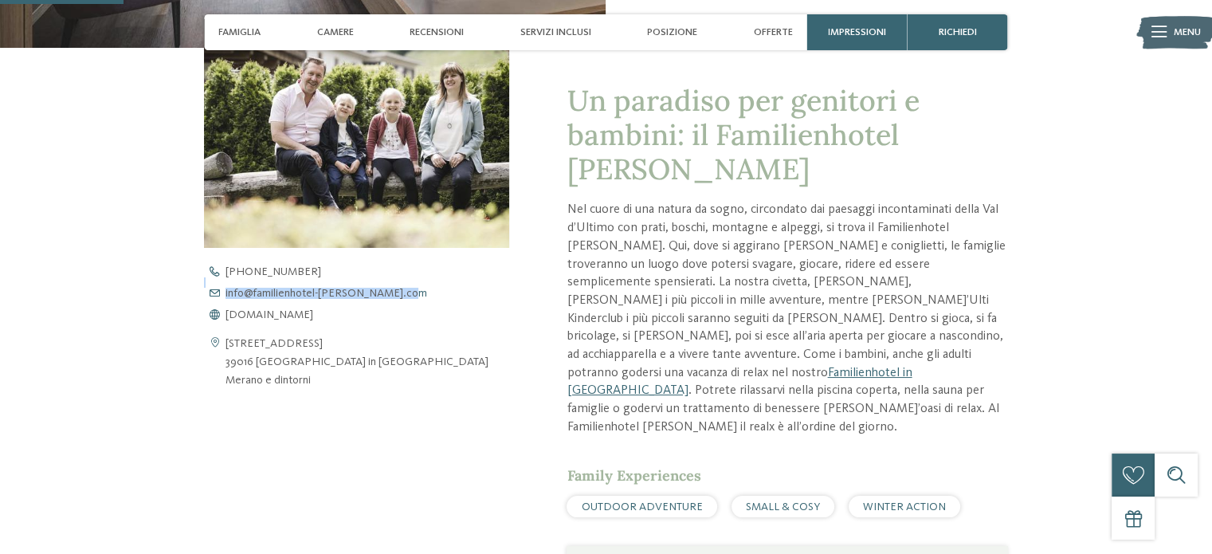
drag, startPoint x: 383, startPoint y: 285, endPoint x: 366, endPoint y: 299, distance: 22.0
click at [366, 299] on div "+39 0473 796063 info@ no-spam. familienhotel-viktoria. no-spam. com www.familie…" at bounding box center [369, 293] width 330 height 54
click at [366, 299] on span "info@ no-spam. familienhotel-viktoria. no-spam. com" at bounding box center [327, 293] width 202 height 11
click at [386, 290] on link "info@ no-spam. familienhotel-viktoria. no-spam. com" at bounding box center [369, 293] width 330 height 11
drag, startPoint x: 140, startPoint y: 404, endPoint x: 147, endPoint y: 395, distance: 12.0
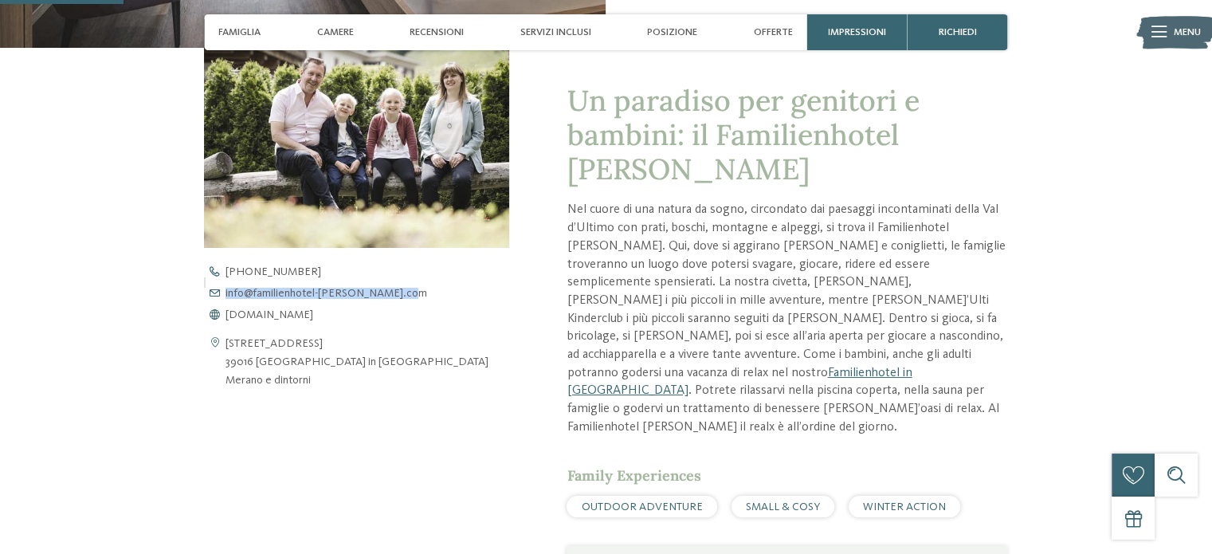
click at [140, 404] on div "Un paradiso per genitori e bambini: il Familienhotel Viktoria Nel cuore di una …" at bounding box center [606, 529] width 976 height 963
drag, startPoint x: 223, startPoint y: 302, endPoint x: 246, endPoint y: 289, distance: 26.4
click at [246, 289] on div "+39 0473 796063 info@ no-spam. familienhotel-viktoria. no-spam. com www.familie…" at bounding box center [369, 293] width 330 height 54
click at [384, 296] on link "info@ no-spam. familienhotel-viktoria. no-spam. com" at bounding box center [369, 293] width 330 height 11
click at [54, 162] on div "torna alla panoramica degli alberghi" at bounding box center [606, 302] width 1212 height 1417
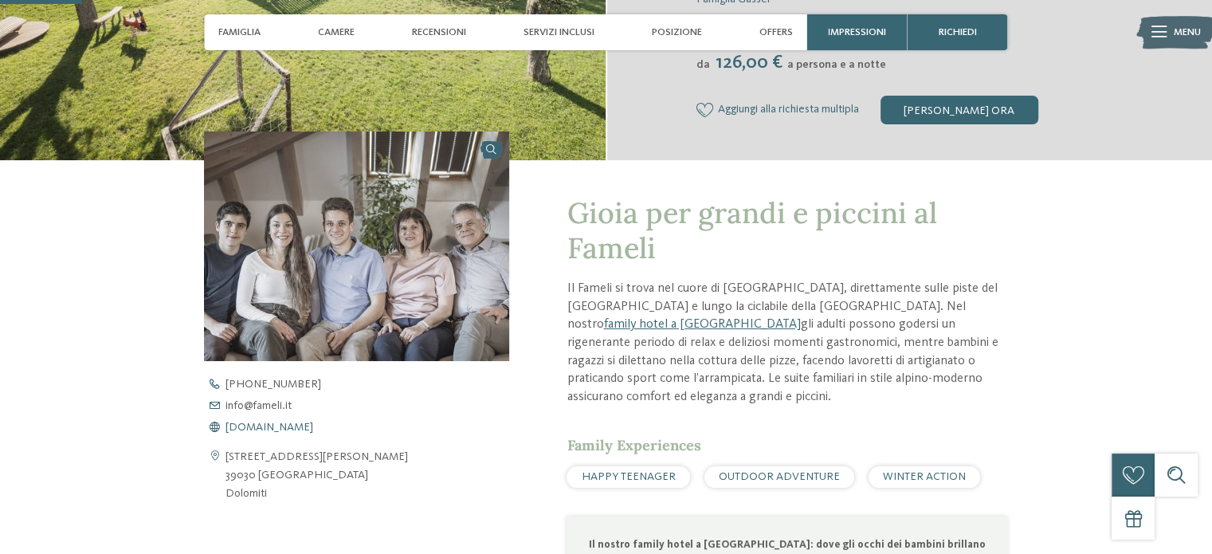
scroll to position [478, 0]
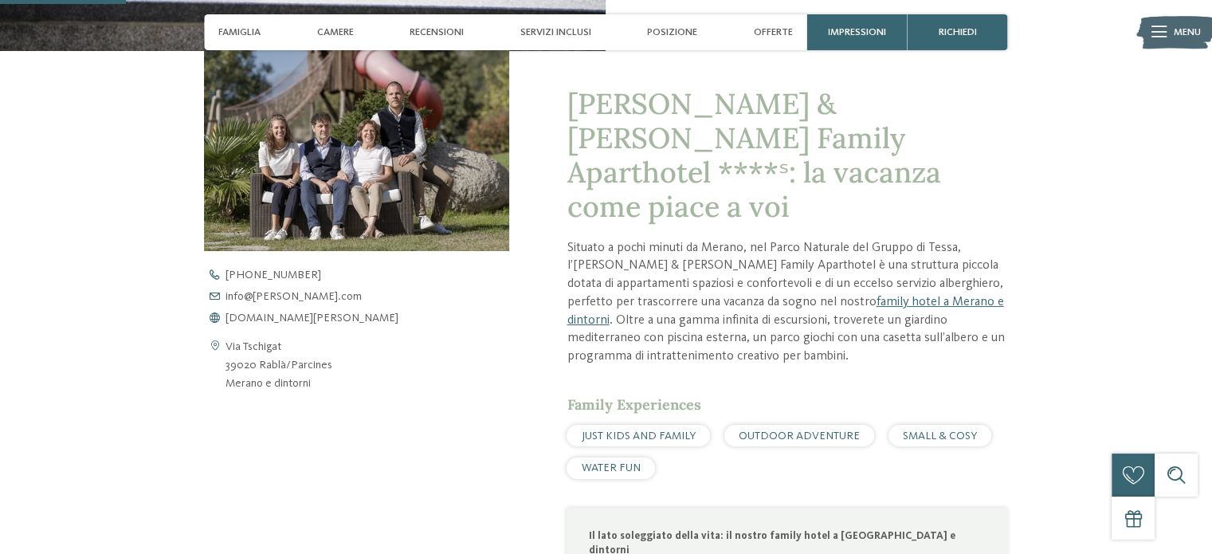
scroll to position [478, 0]
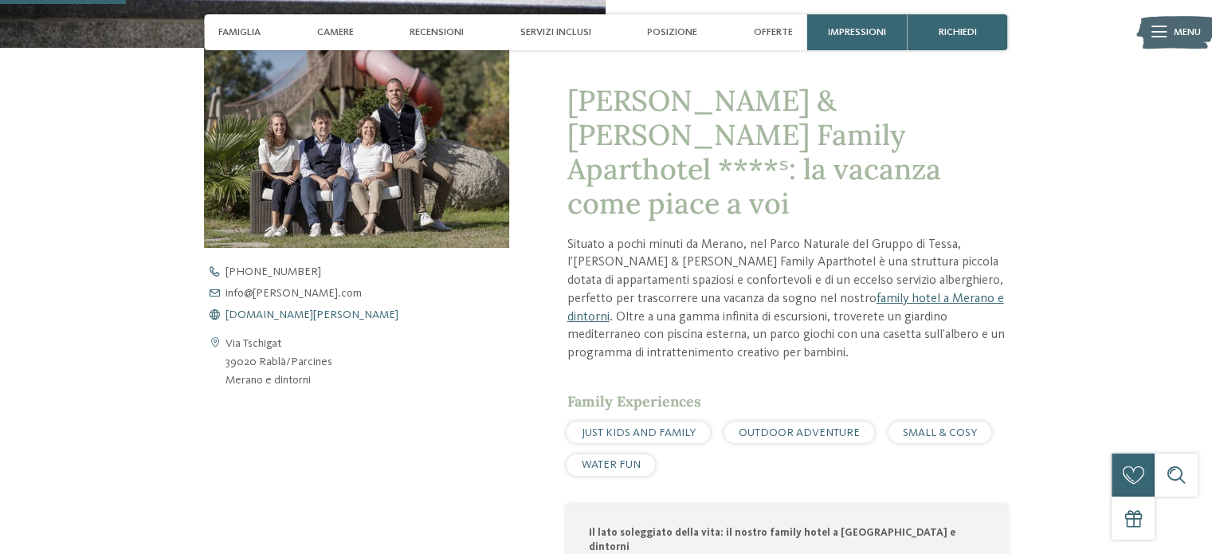
click at [278, 309] on span "www.heidi-edith.com" at bounding box center [312, 314] width 173 height 11
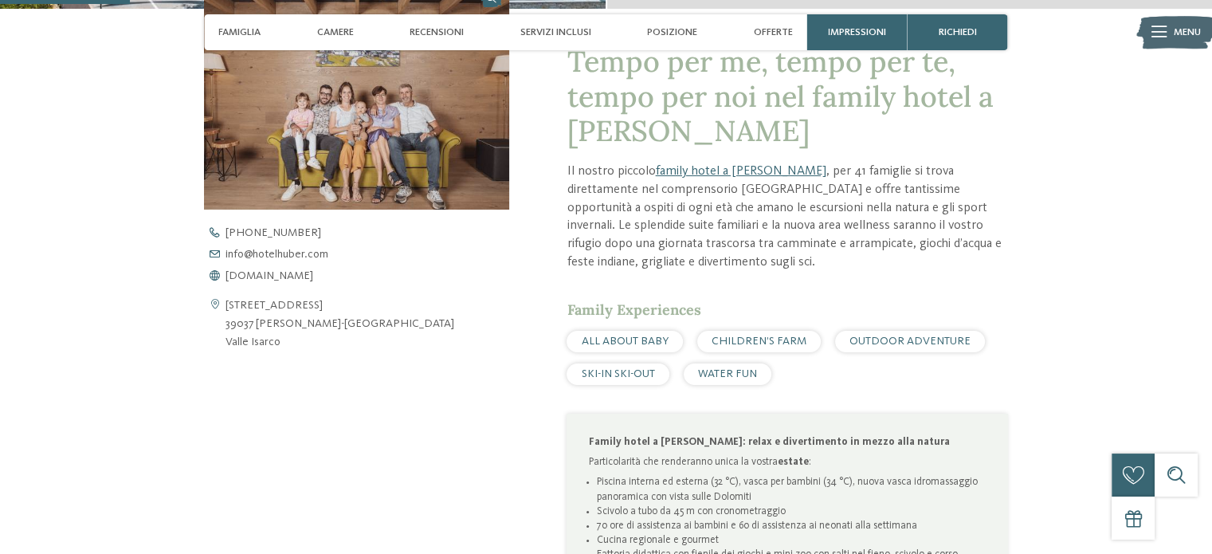
scroll to position [558, 0]
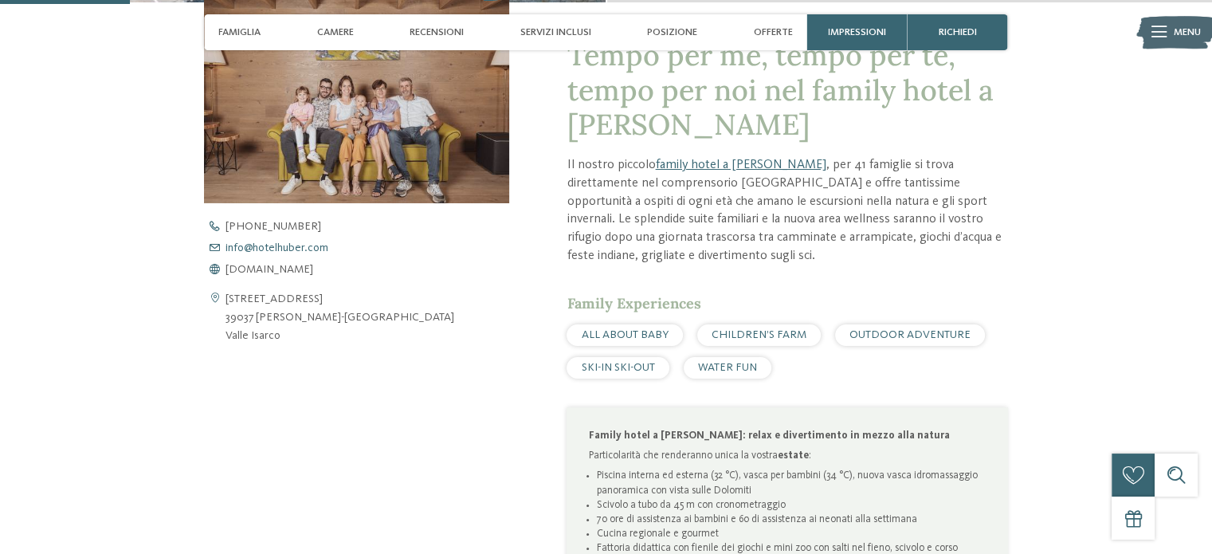
click at [313, 242] on span "info@ no-spam. hotelhuber. no-spam. com" at bounding box center [277, 247] width 103 height 11
click at [255, 246] on span "info@ no-spam. hotelhuber. no-spam. com" at bounding box center [277, 247] width 103 height 11
drag, startPoint x: 344, startPoint y: 254, endPoint x: 227, endPoint y: 242, distance: 117.8
click at [227, 242] on div "[PHONE_NUMBER] info@ no-spam. hotelhuber. no-spam. com [DOMAIN_NAME]" at bounding box center [369, 248] width 330 height 54
click at [227, 242] on span "info@ no-spam. hotelhuber. no-spam. com" at bounding box center [277, 247] width 103 height 11
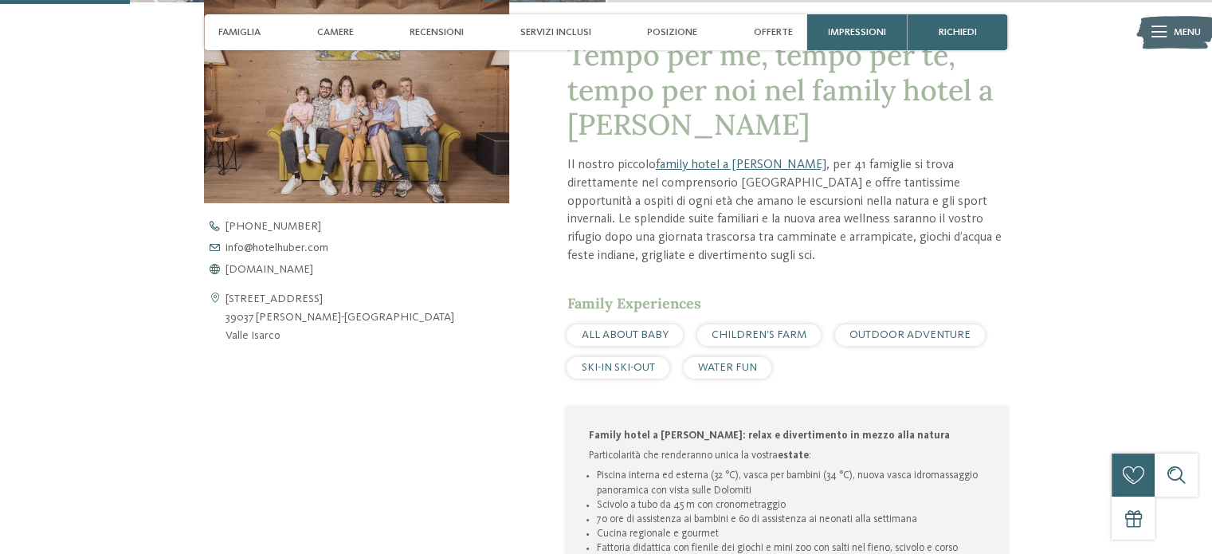
click at [373, 422] on div "Apri i dati di contatto Via della Chiesa 4 39037 Valles-Rio Pusteria Valle Isar…" at bounding box center [356, 452] width 305 height 956
click at [226, 252] on span "info@ no-spam. hotelhuber. no-spam. com" at bounding box center [277, 247] width 103 height 11
click at [332, 221] on link "+39 0472 547 186" at bounding box center [369, 226] width 330 height 11
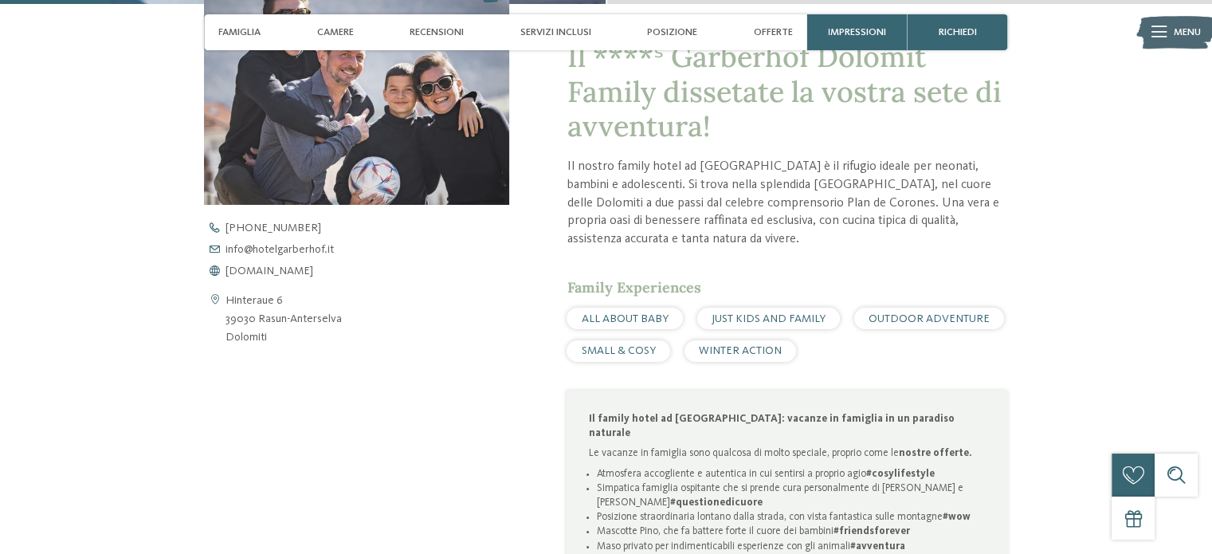
scroll to position [558, 0]
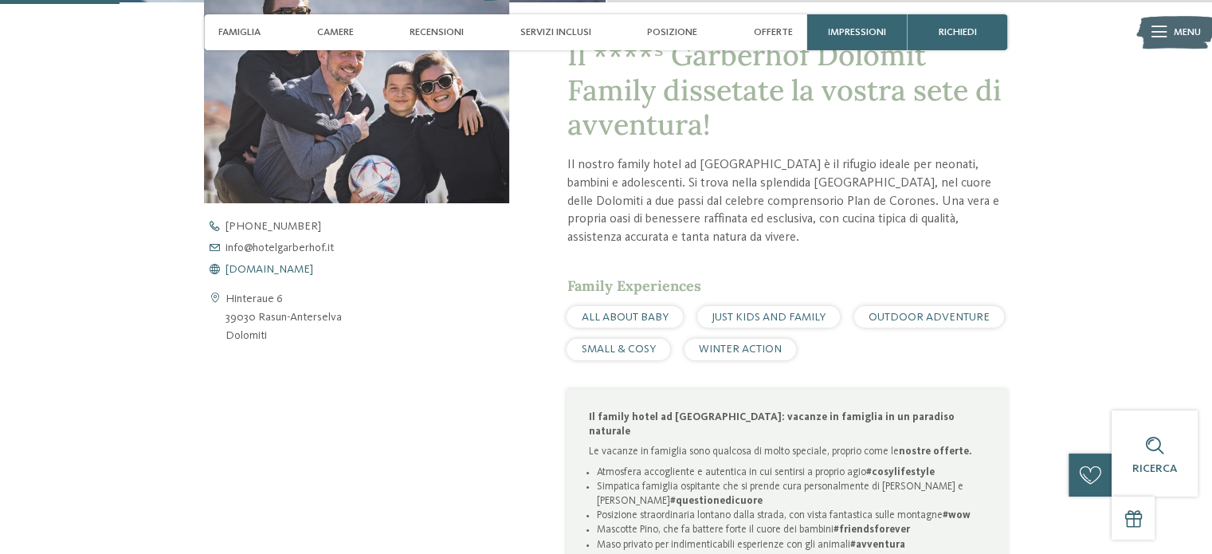
click at [293, 274] on span "[DOMAIN_NAME]" at bounding box center [270, 269] width 88 height 11
